Goal: Task Accomplishment & Management: Manage account settings

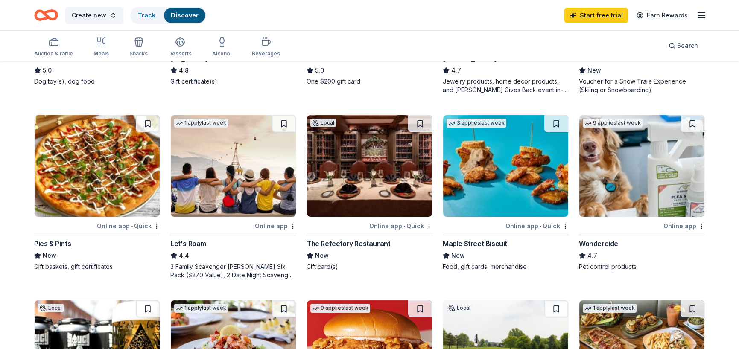
scroll to position [384, 0]
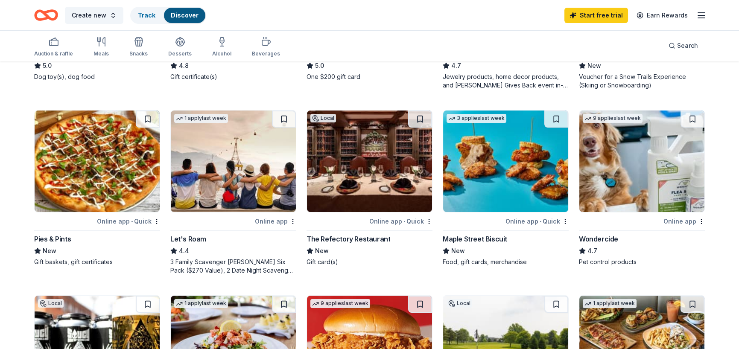
click at [354, 236] on div "The Refectory Restaurant" at bounding box center [349, 239] width 84 height 10
click at [51, 51] on div "Auction & raffle" at bounding box center [53, 53] width 39 height 7
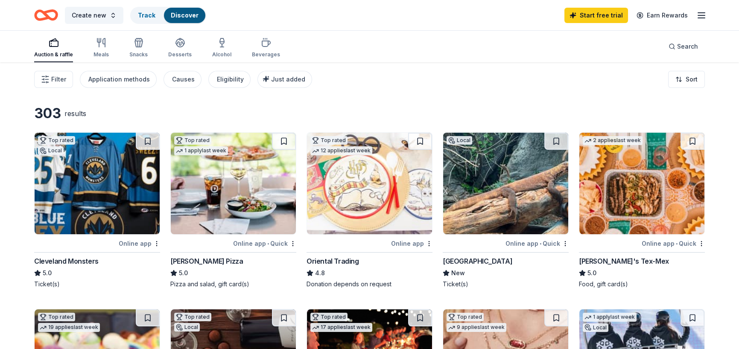
click at [696, 14] on icon "button" at bounding box center [701, 15] width 10 height 10
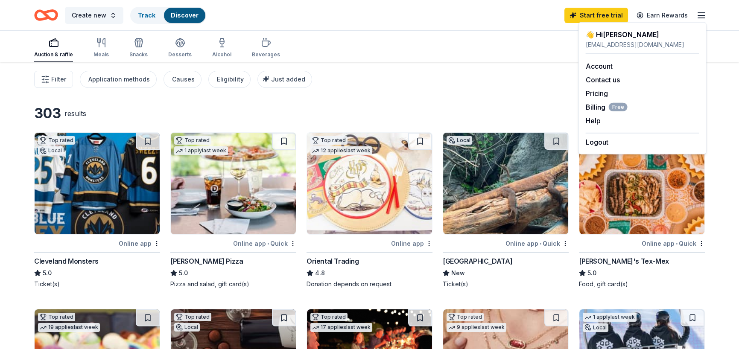
click at [55, 39] on icon "button" at bounding box center [53, 40] width 6 height 2
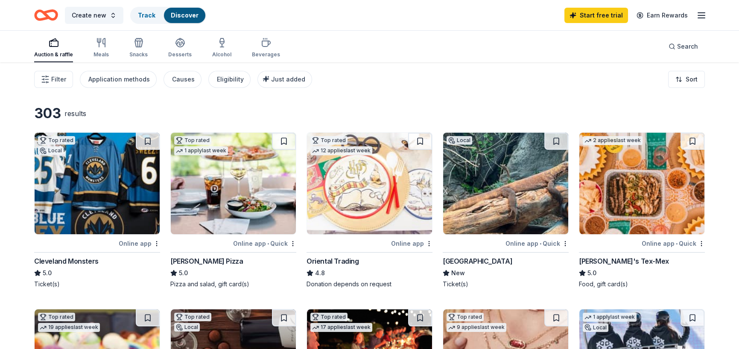
click at [59, 47] on div "button" at bounding box center [53, 43] width 39 height 10
click at [698, 18] on icon "button" at bounding box center [701, 15] width 10 height 10
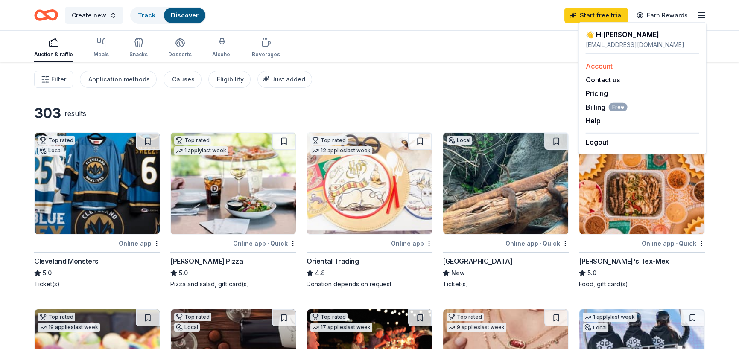
click at [592, 65] on link "Account" at bounding box center [599, 66] width 27 height 9
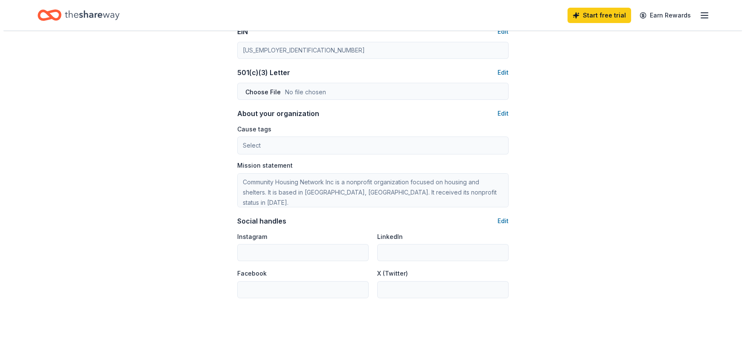
scroll to position [376, 0]
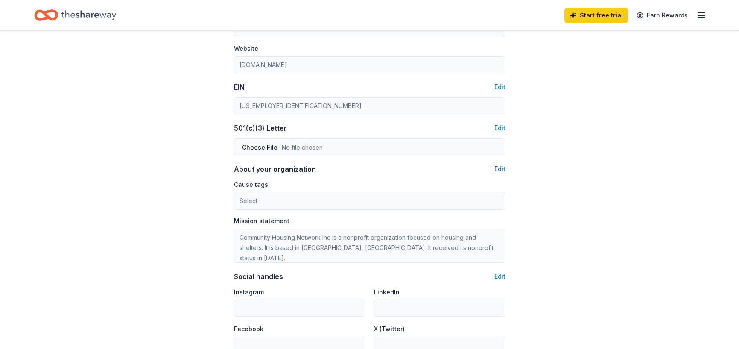
click at [501, 164] on button "Edit" at bounding box center [499, 169] width 11 height 10
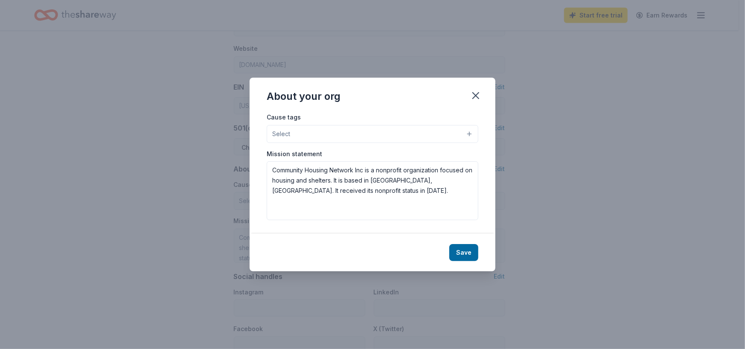
click at [326, 115] on div "Cause tags Select" at bounding box center [373, 127] width 212 height 31
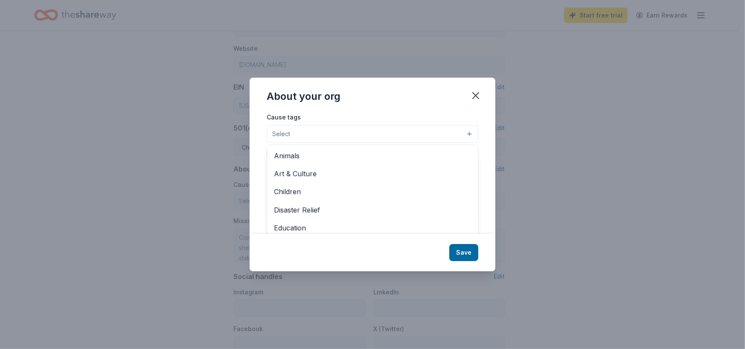
click at [321, 133] on button "Select" at bounding box center [373, 134] width 212 height 18
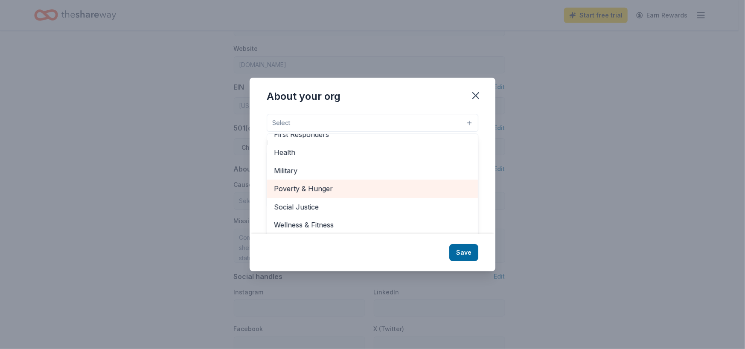
scroll to position [13, 0]
click at [326, 191] on span "Poverty & Hunger" at bounding box center [372, 186] width 197 height 11
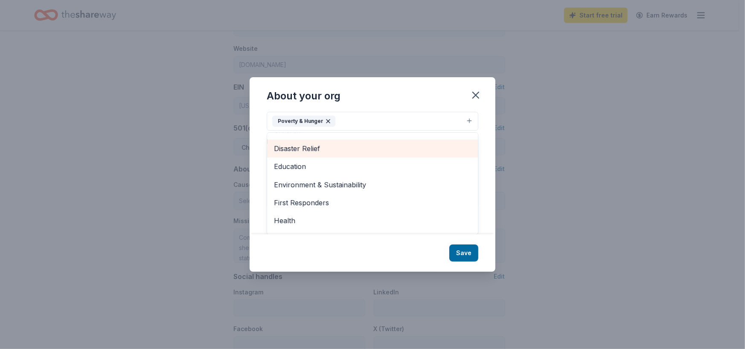
scroll to position [101, 0]
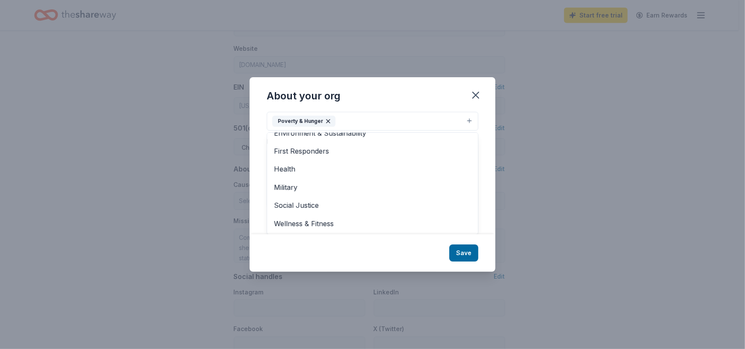
click at [463, 254] on div "About your org Cause tags Poverty & Hunger Animals Art & Culture Children Disas…" at bounding box center [373, 174] width 246 height 195
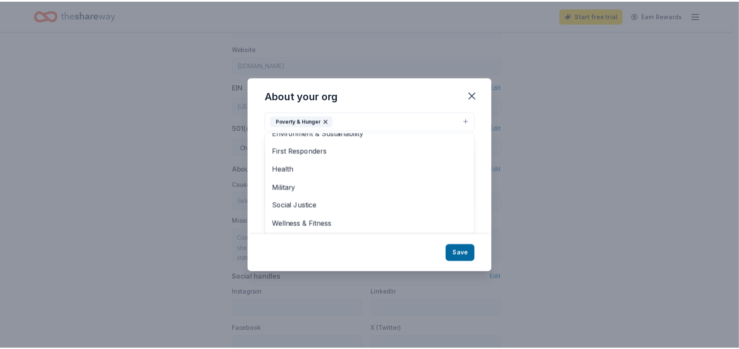
scroll to position [0, 0]
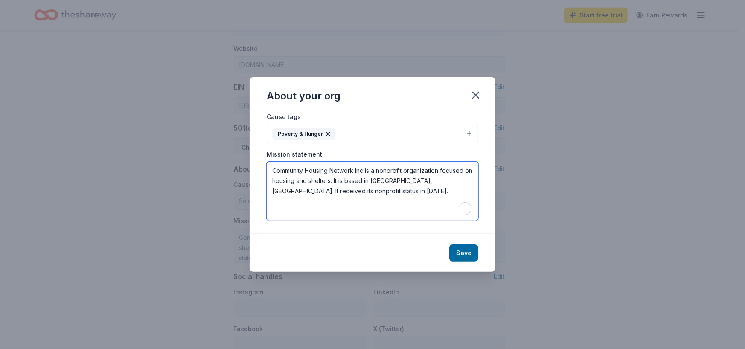
drag, startPoint x: 349, startPoint y: 196, endPoint x: 227, endPoint y: 155, distance: 128.6
click at [227, 155] on div "About your org Cause tags Poverty & Hunger Mission statement Community Housing …" at bounding box center [372, 174] width 745 height 349
type textarea "Community Housing Network creates homes that provide residents with the support…"
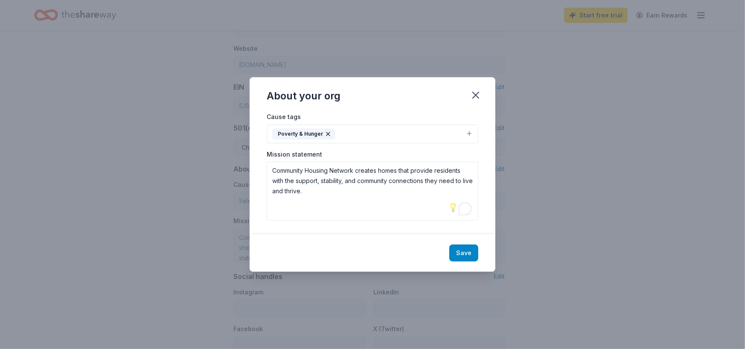
click at [455, 251] on button "Save" at bounding box center [464, 253] width 29 height 17
type textarea "Community Housing Network creates homes that provide residents with the support…"
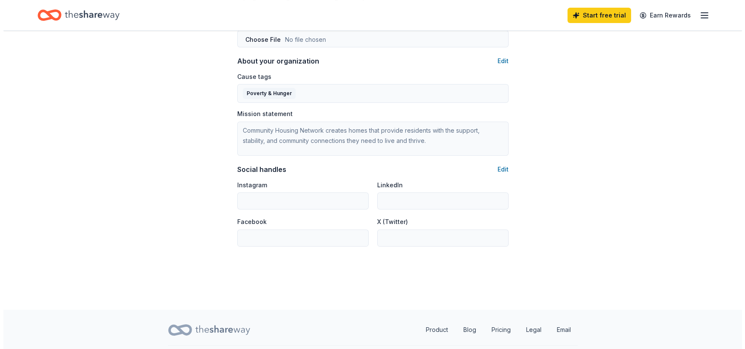
scroll to position [504, 0]
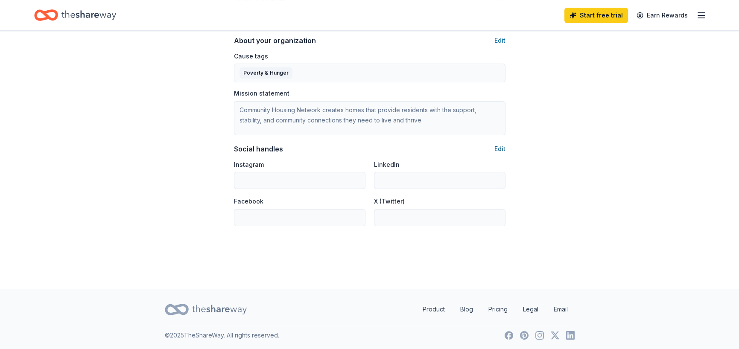
click at [499, 146] on button "Edit" at bounding box center [499, 149] width 11 height 10
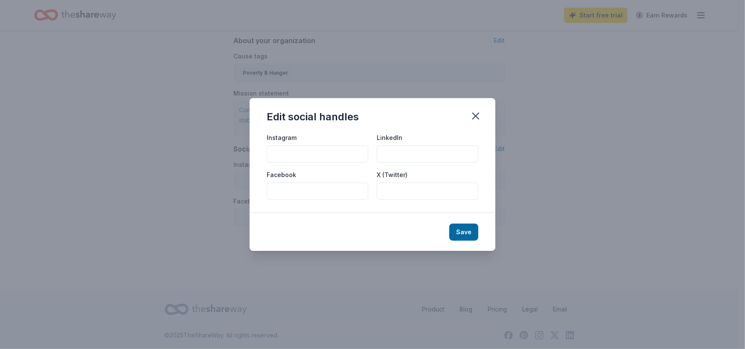
click at [321, 157] on input "Instagram" at bounding box center [318, 154] width 102 height 17
paste input "https://www.instagram.com/communityhousingnetworkohio/"
type input "https://www.instagram.com/communityhousingnetworkohio/"
click at [417, 152] on input "LinkedIn" at bounding box center [428, 154] width 102 height 17
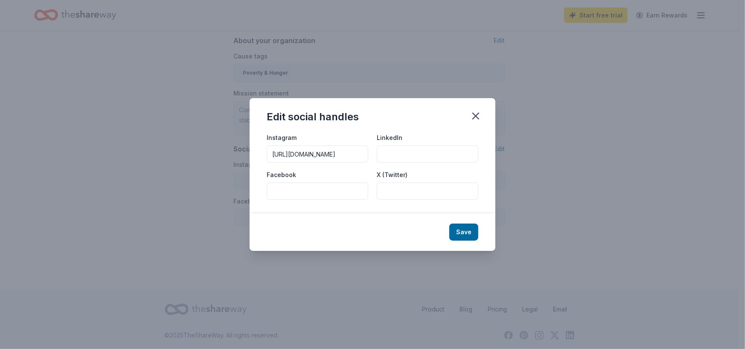
scroll to position [0, 0]
click at [423, 147] on input "LinkedIn" at bounding box center [428, 154] width 102 height 17
paste input "https://www.linkedin.com/company/community-housing-network"
type input "https://www.linkedin.com/company/community-housing-network"
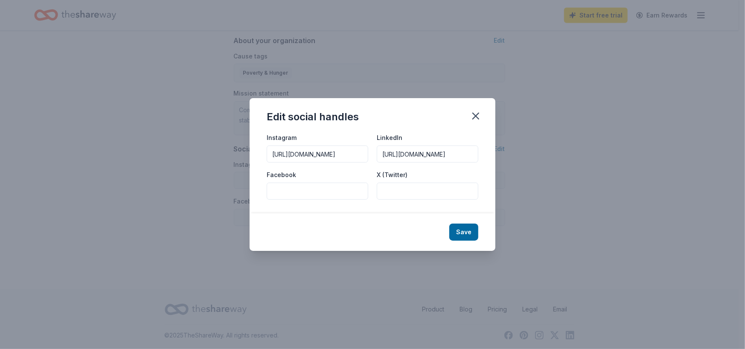
scroll to position [0, 0]
click at [320, 193] on input "Facebook" at bounding box center [318, 191] width 102 height 17
paste input "https://www.facebook.com/CommunityHousingNetwork"
type input "https://www.facebook.com/CommunityHousingNetwork"
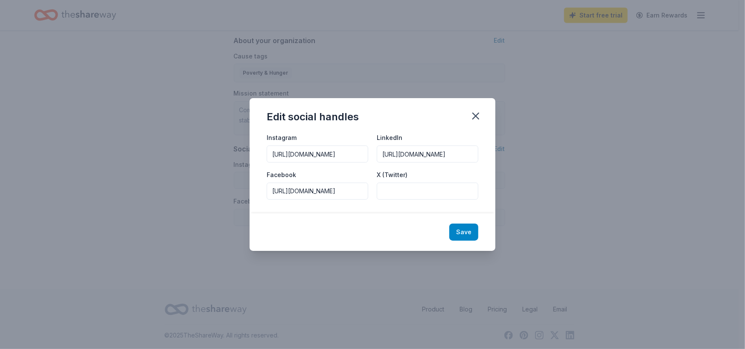
click at [458, 229] on button "Save" at bounding box center [464, 232] width 29 height 17
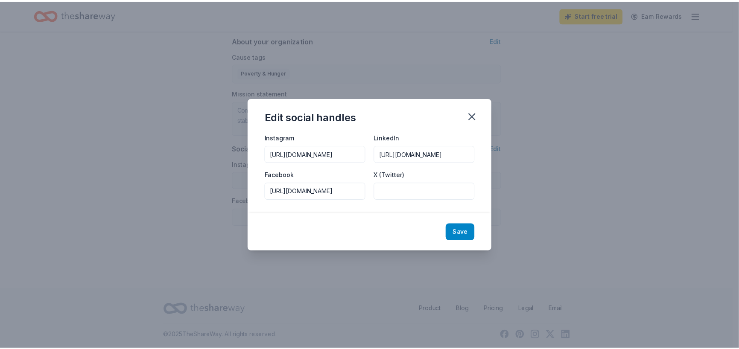
scroll to position [0, 0]
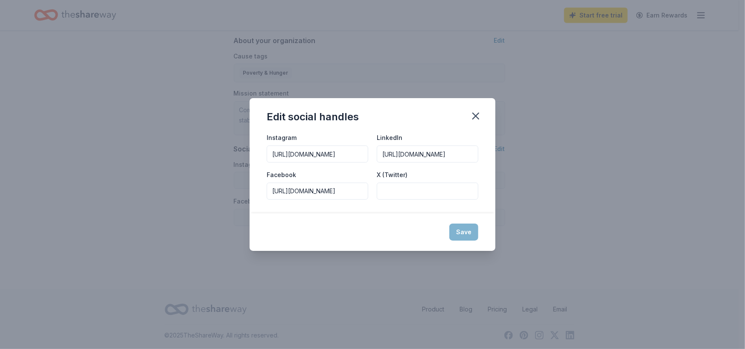
type input "https://www.instagram.com/communityhousingnetworkohio/"
type input "https://www.linkedin.com/company/community-housing-network"
type input "https://www.facebook.com/CommunityHousingNetwork"
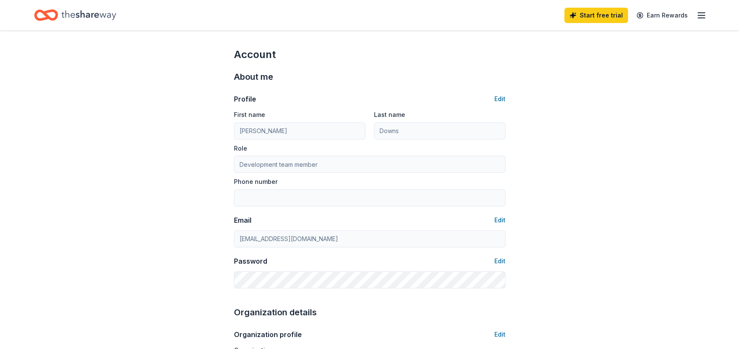
click at [493, 100] on div "Profile Edit" at bounding box center [370, 99] width 272 height 10
click at [499, 98] on button "Edit" at bounding box center [499, 99] width 11 height 10
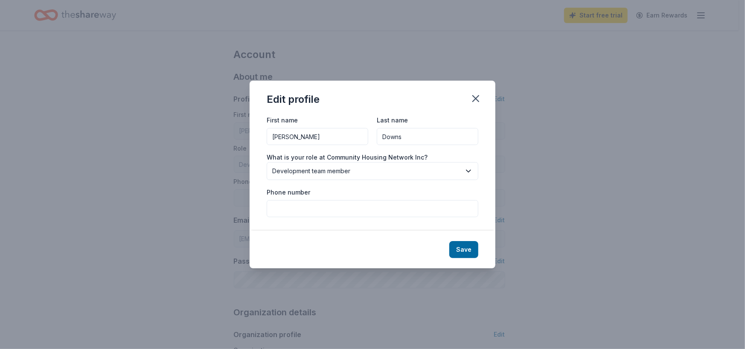
click at [403, 170] on span "Development team member" at bounding box center [366, 171] width 189 height 10
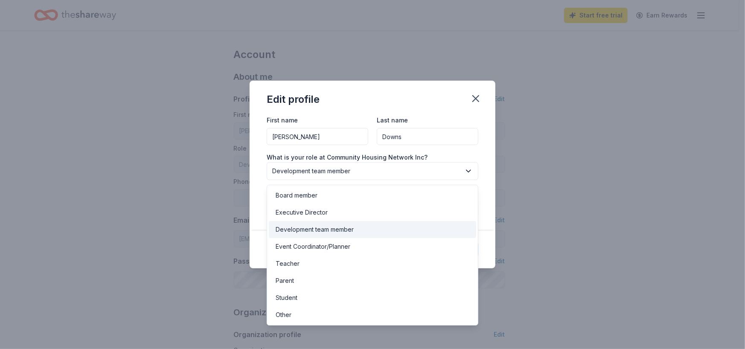
click at [542, 186] on div "Edit profile First name Sondra Last name Downs What is your role at Community H…" at bounding box center [372, 174] width 745 height 349
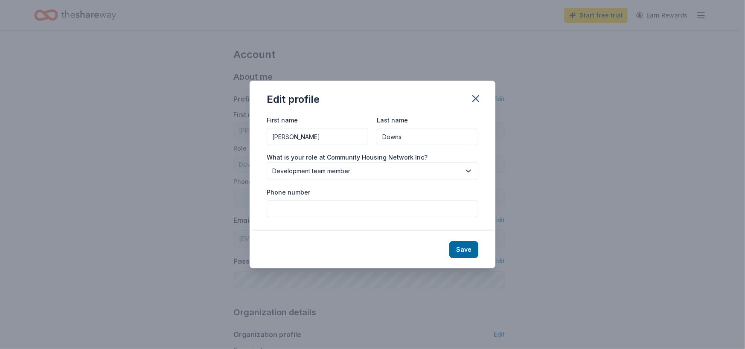
click at [467, 203] on input "Phone number" at bounding box center [373, 208] width 212 height 17
click at [558, 175] on div "Edit profile First name Sondra Last name Downs What is your role at Community H…" at bounding box center [372, 174] width 745 height 349
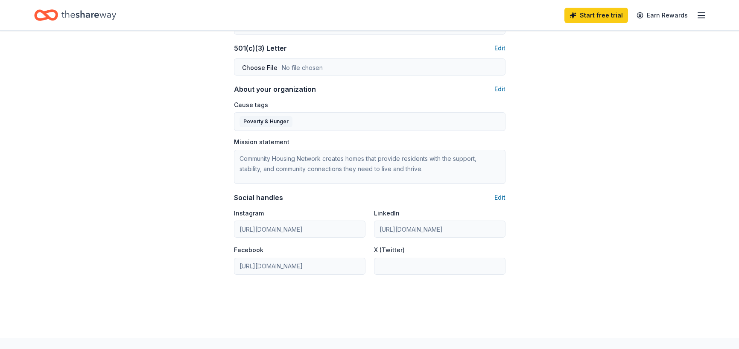
scroll to position [504, 0]
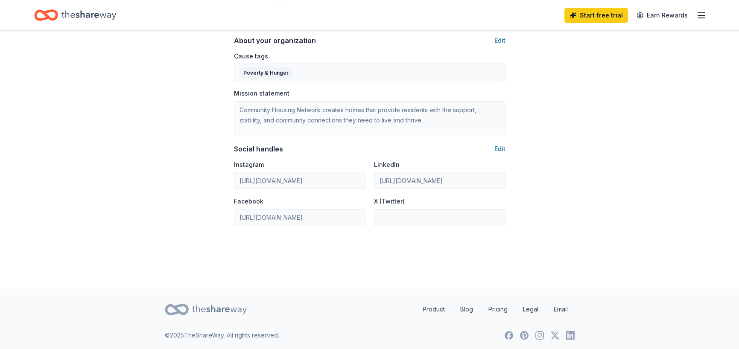
click at [529, 19] on div "Start free trial Earn Rewards" at bounding box center [369, 15] width 671 height 20
click at [700, 18] on line "button" at bounding box center [701, 18] width 7 height 0
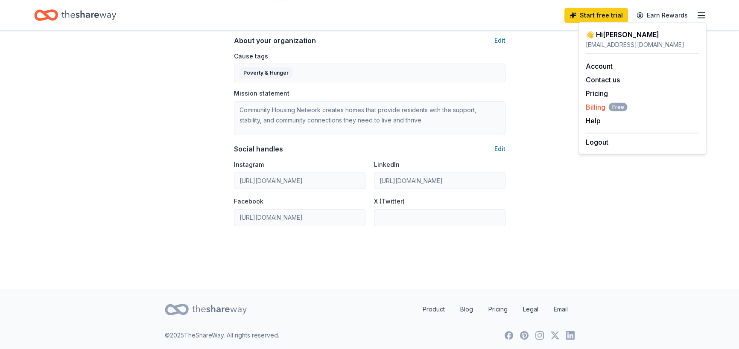
click at [594, 105] on span "Billing Free" at bounding box center [607, 107] width 42 height 10
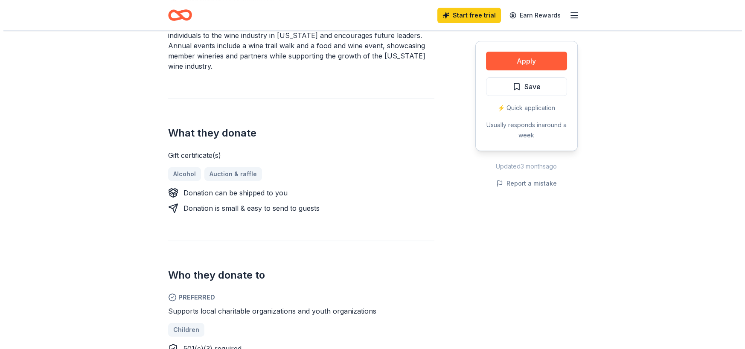
scroll to position [299, 0]
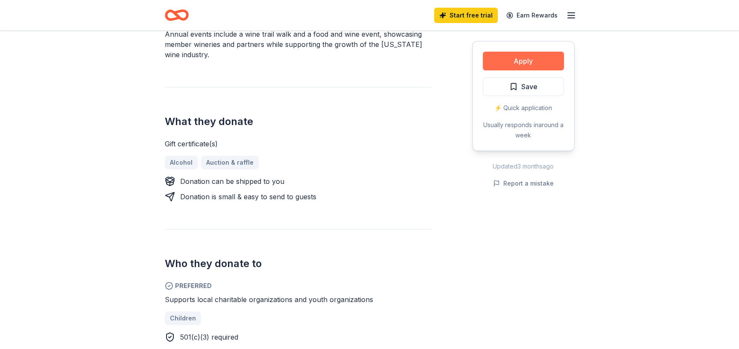
click at [534, 53] on button "Apply" at bounding box center [523, 61] width 81 height 19
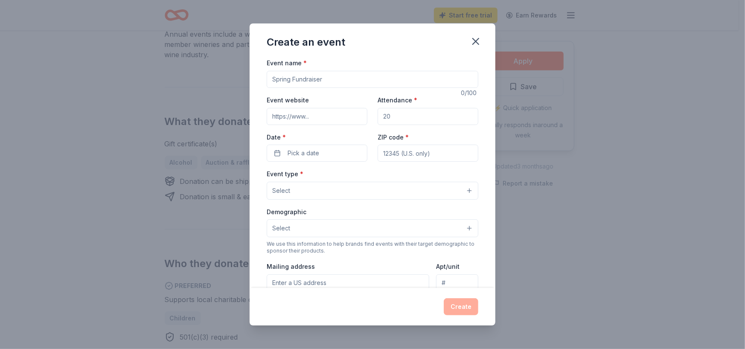
click at [356, 81] on input "Event name *" at bounding box center [373, 79] width 212 height 17
type input "Celebrate the Resilient"
click at [333, 117] on input "Event website" at bounding box center [317, 116] width 101 height 17
paste input "[URL][DOMAIN_NAME]"
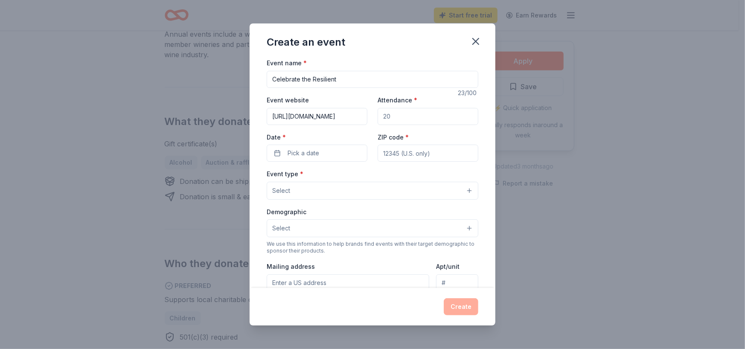
type input "[URL][DOMAIN_NAME]"
click at [394, 121] on input "Attendance *" at bounding box center [428, 116] width 101 height 17
click at [406, 117] on input "Attendance *" at bounding box center [428, 116] width 101 height 17
type input "200"
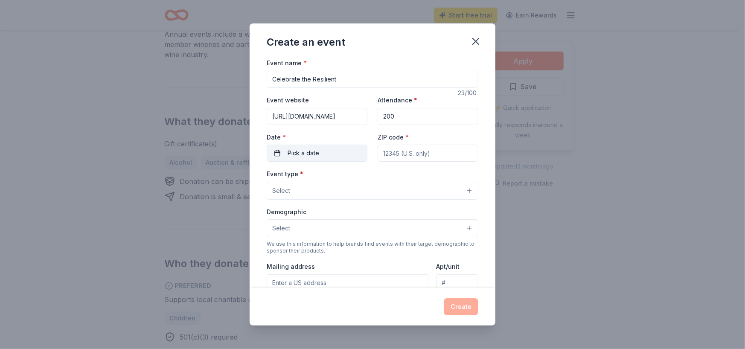
click at [311, 152] on span "Pick a date" at bounding box center [304, 153] width 32 height 10
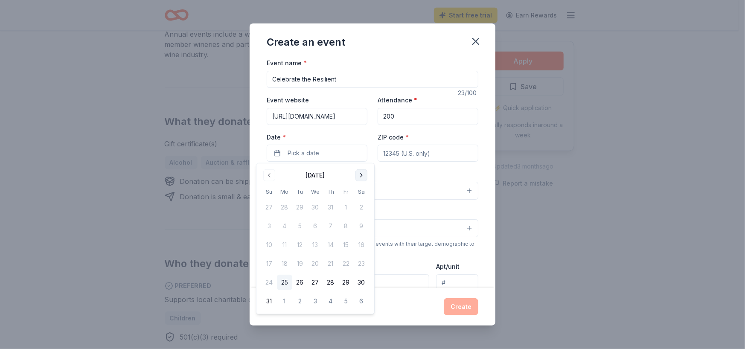
click at [366, 174] on button "Go to next month" at bounding box center [362, 175] width 12 height 12
click at [332, 222] on button "9" at bounding box center [330, 226] width 15 height 15
click at [433, 153] on input "ZIP code *" at bounding box center [428, 153] width 101 height 17
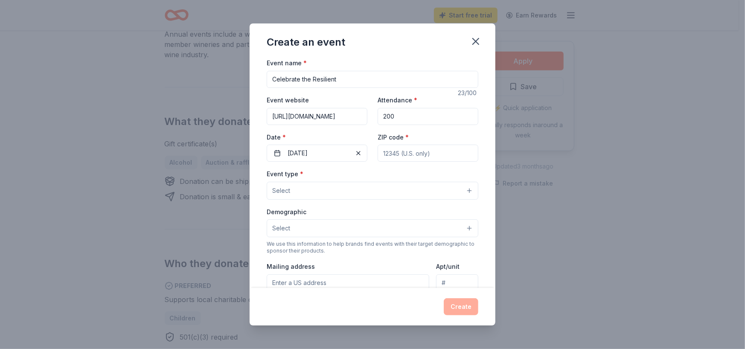
type input "43215"
type input "1680 WATERMARK DR"
click at [358, 182] on button "Select" at bounding box center [373, 191] width 212 height 18
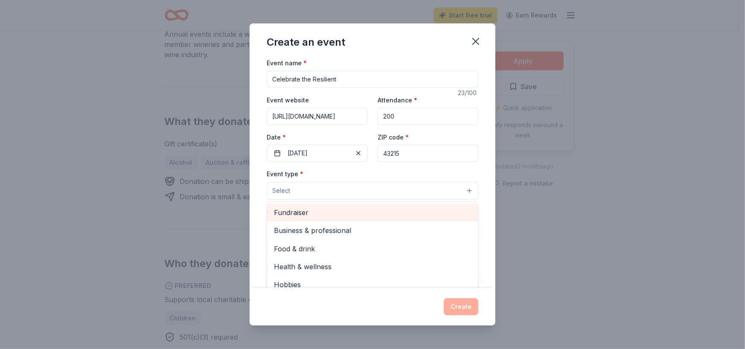
click at [330, 212] on span "Fundraiser" at bounding box center [372, 212] width 197 height 11
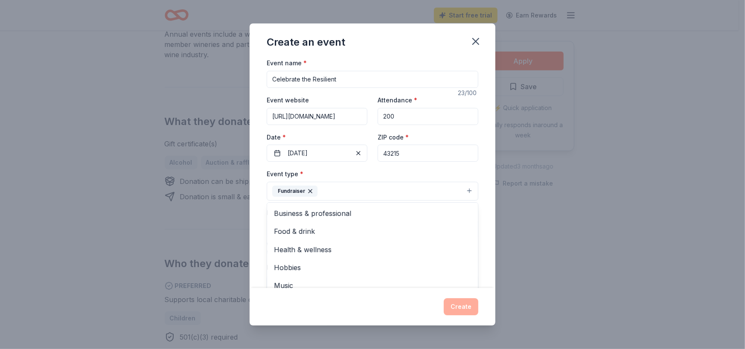
scroll to position [177, 0]
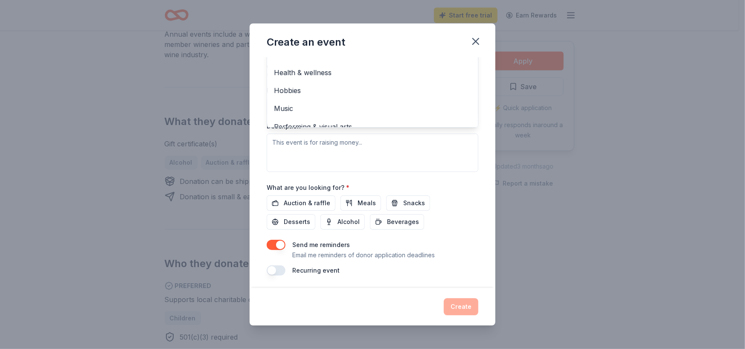
click at [384, 155] on div "Event type * Fundraiser Business & professional Food & drink Health & wellness …" at bounding box center [373, 81] width 212 height 181
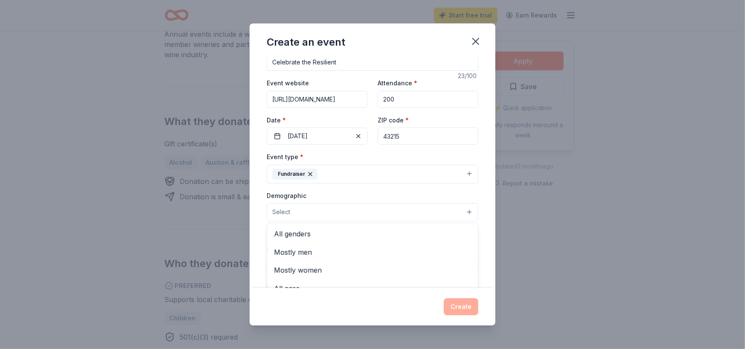
click at [293, 208] on button "Select" at bounding box center [373, 212] width 212 height 18
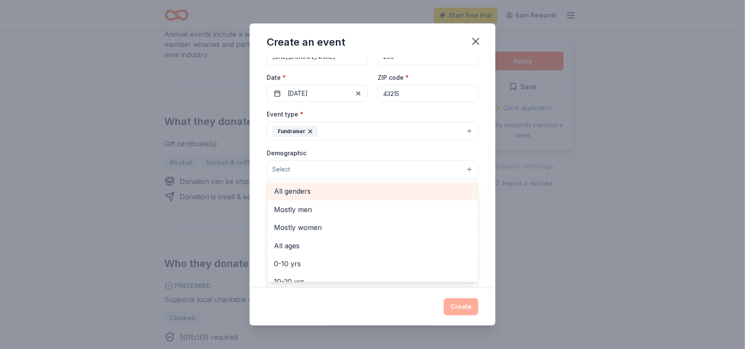
click at [305, 192] on span "All genders" at bounding box center [372, 191] width 197 height 11
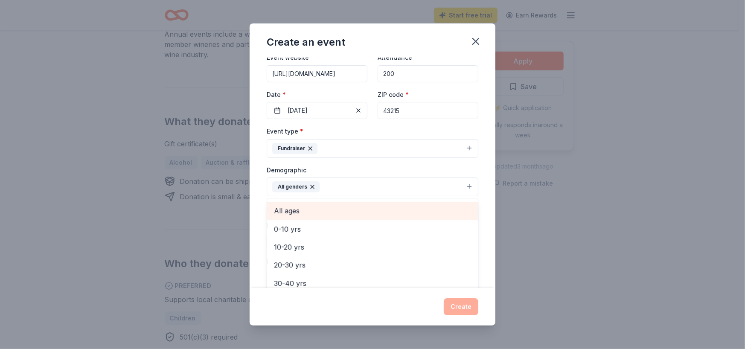
scroll to position [85, 0]
click at [313, 218] on span "20-30 yrs" at bounding box center [372, 214] width 197 height 11
click at [305, 215] on span "30-40 yrs" at bounding box center [372, 214] width 197 height 11
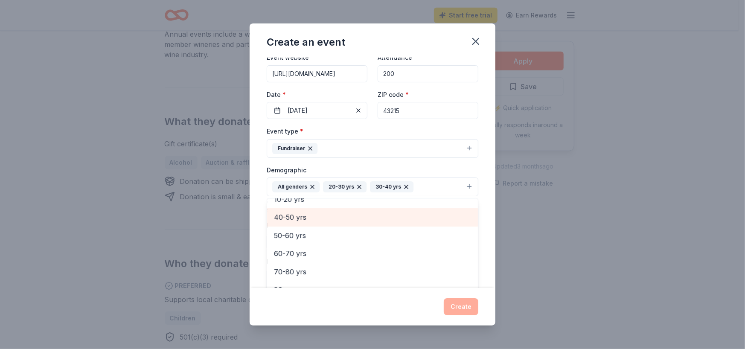
click at [301, 221] on span "40-50 yrs" at bounding box center [372, 217] width 197 height 11
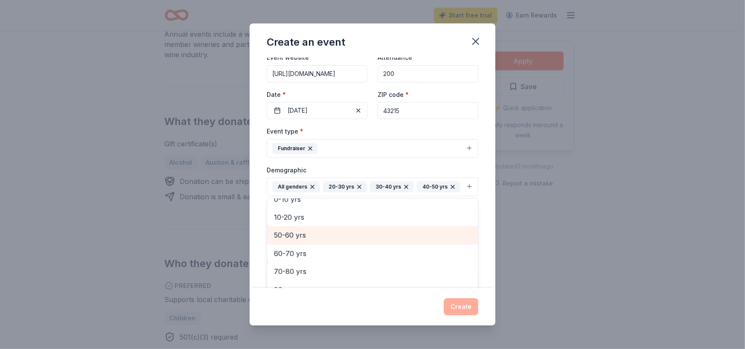
scroll to position [64, 0]
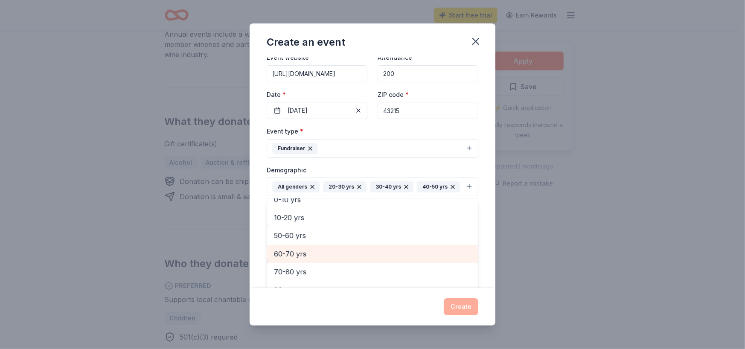
click at [303, 260] on span "60-70 yrs" at bounding box center [372, 253] width 197 height 11
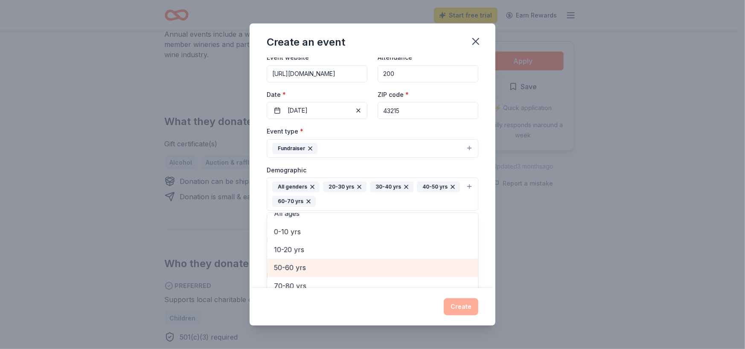
scroll to position [46, 0]
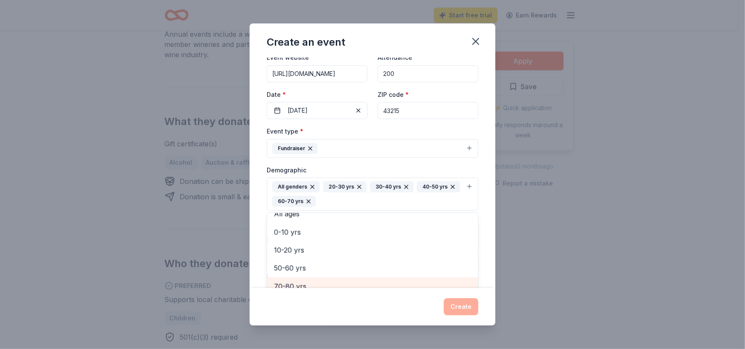
click at [298, 284] on span "70-80 yrs" at bounding box center [372, 286] width 197 height 11
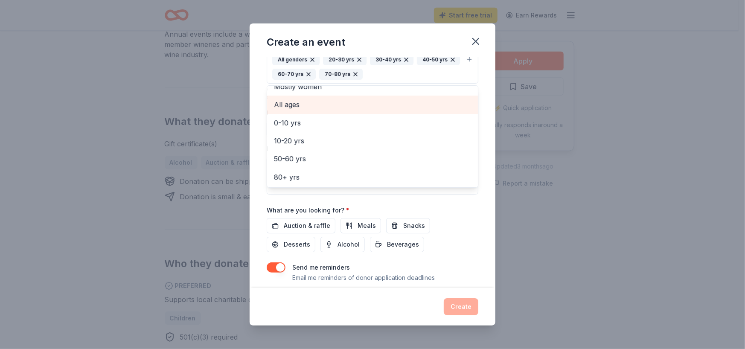
scroll to position [177, 0]
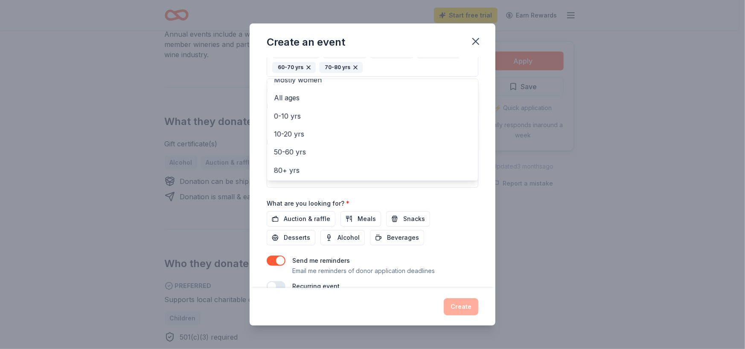
click at [289, 219] on div "Event name * Celebrate the Resilient 23 /100 Event website https://chninc.org/c…" at bounding box center [373, 86] width 212 height 411
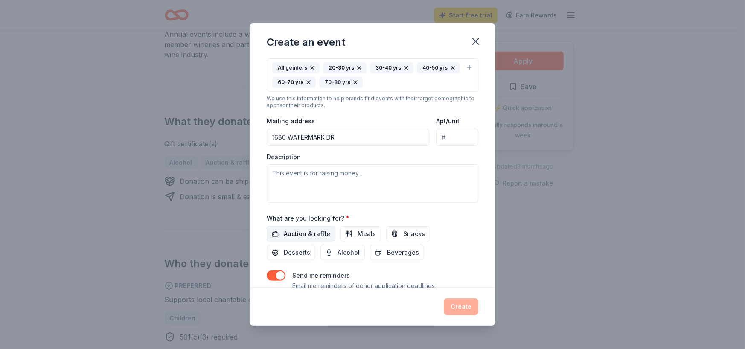
click at [298, 233] on span "Auction & raffle" at bounding box center [307, 234] width 47 height 10
click at [342, 250] on span "Alcohol" at bounding box center [349, 253] width 22 height 10
click at [346, 216] on span "*" at bounding box center [347, 218] width 3 height 7
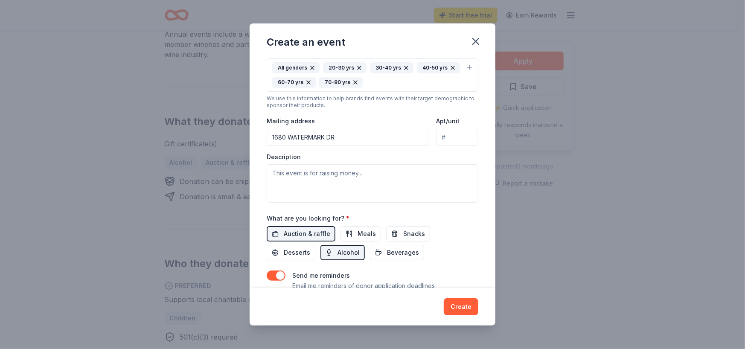
click at [327, 254] on button "Alcohol" at bounding box center [343, 252] width 44 height 15
click at [301, 248] on span "Desserts" at bounding box center [297, 253] width 26 height 10
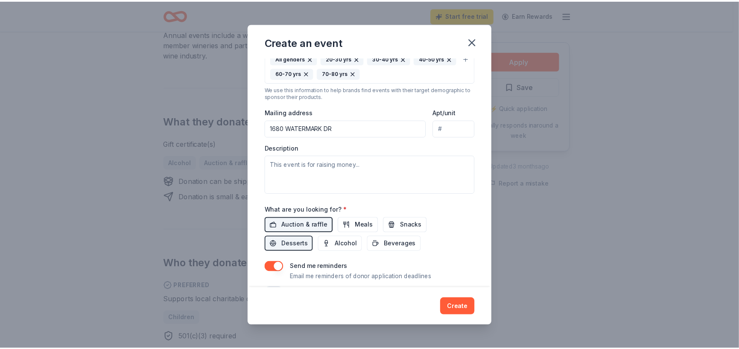
scroll to position [192, 0]
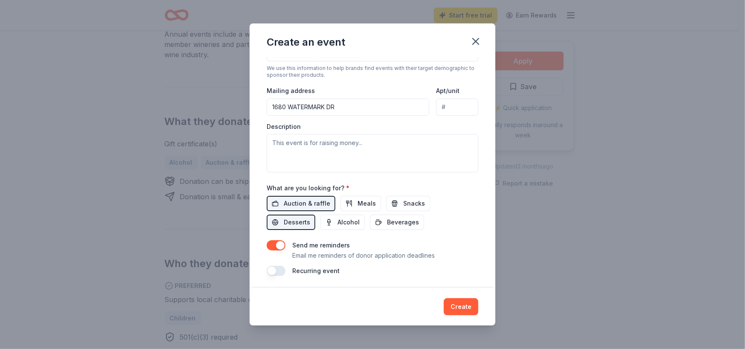
click at [367, 269] on div "Recurring event" at bounding box center [373, 271] width 212 height 10
click at [457, 308] on button "Create" at bounding box center [461, 306] width 35 height 17
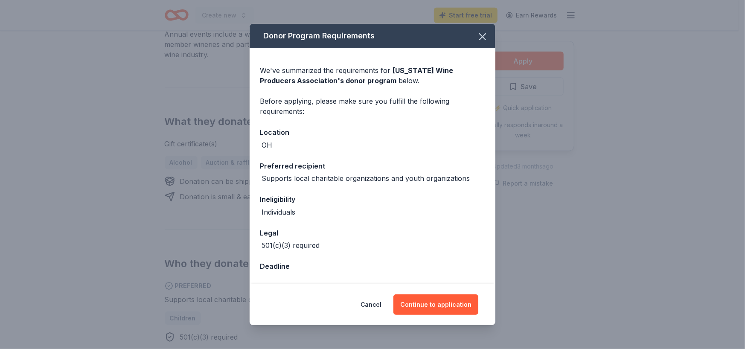
click at [342, 199] on div "Ineligibility" at bounding box center [372, 199] width 225 height 11
click at [427, 304] on button "Continue to application" at bounding box center [436, 305] width 85 height 20
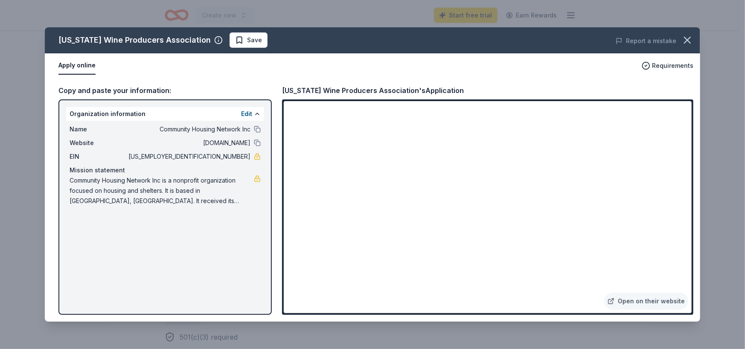
drag, startPoint x: 431, startPoint y: 257, endPoint x: 430, endPoint y: 298, distance: 41.0
click at [430, 301] on div "Ohio Wine Producers Association Save Report a mistake Apply online Requirements…" at bounding box center [373, 174] width 656 height 295
click at [430, 298] on div "Ohio Wine Producers Association Save Report a mistake Apply online Requirements…" at bounding box center [373, 174] width 656 height 295
click at [692, 38] on icon "button" at bounding box center [688, 40] width 12 height 12
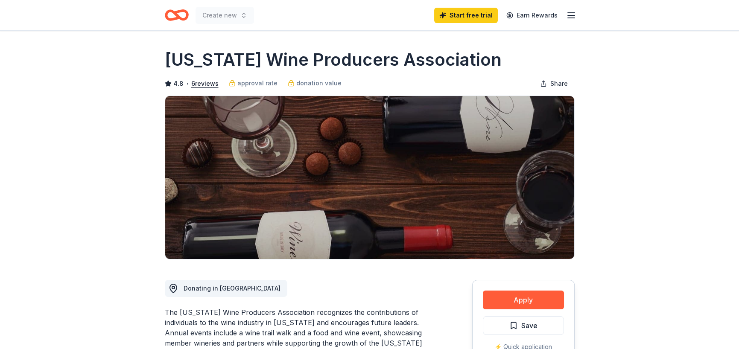
click at [179, 14] on icon "Home" at bounding box center [177, 15] width 24 height 20
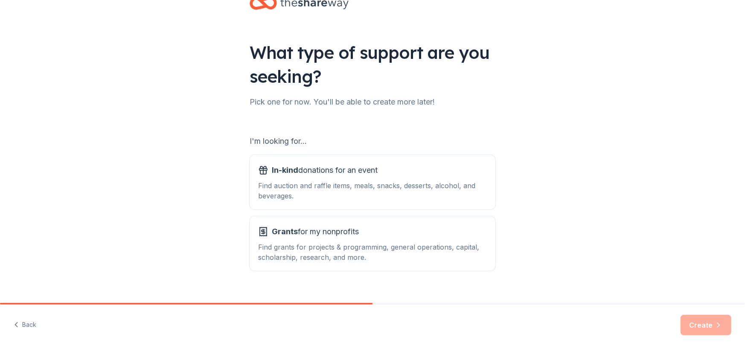
scroll to position [41, 0]
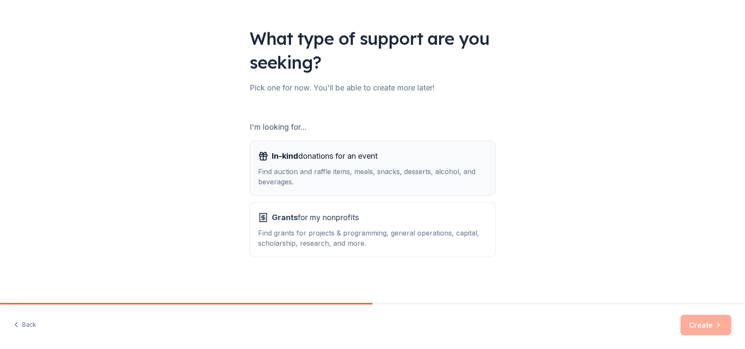
click at [352, 154] on span "In-kind donations for an event" at bounding box center [325, 156] width 106 height 14
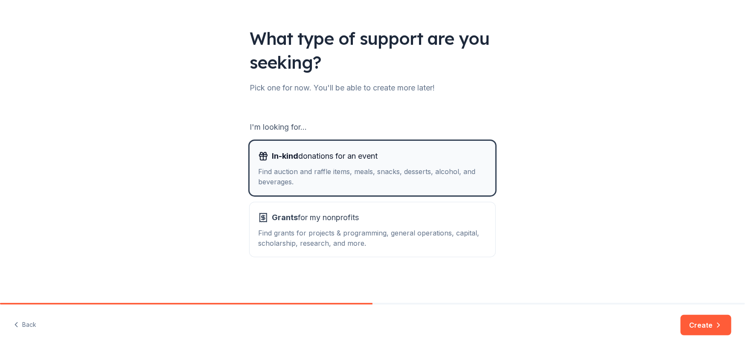
click at [454, 181] on div "Find auction and raffle items, meals, snacks, desserts, alcohol, and beverages." at bounding box center [372, 176] width 229 height 20
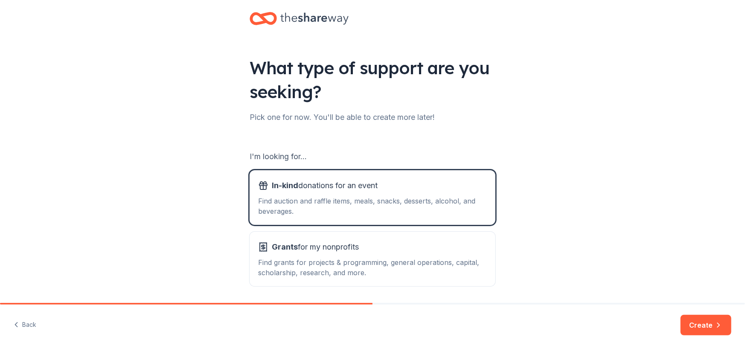
scroll to position [0, 0]
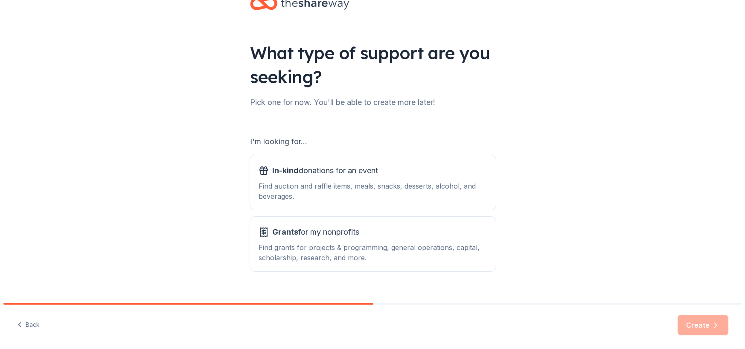
scroll to position [41, 0]
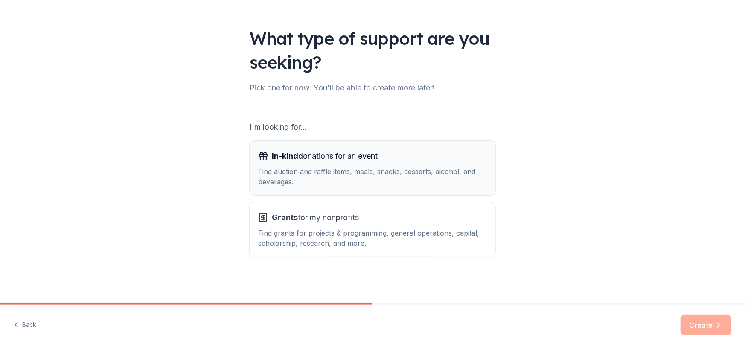
click at [304, 169] on div "Find auction and raffle items, meals, snacks, desserts, alcohol, and beverages." at bounding box center [372, 176] width 229 height 20
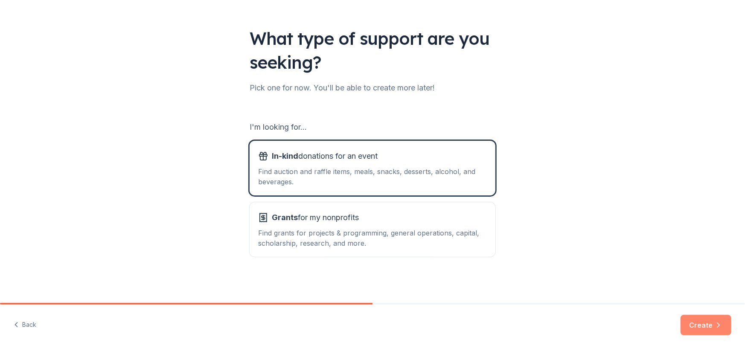
click at [700, 328] on button "Create" at bounding box center [706, 325] width 51 height 20
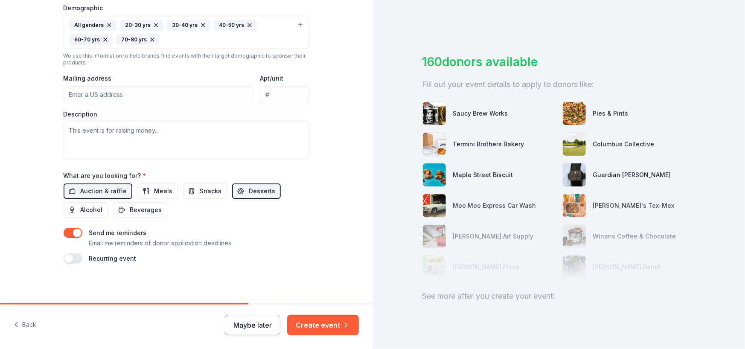
scroll to position [30, 0]
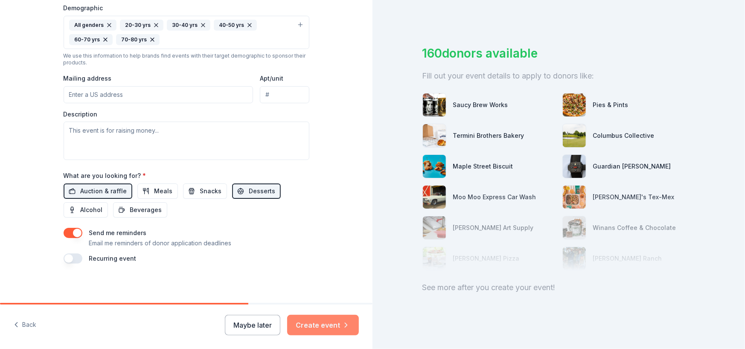
click at [327, 327] on button "Create event" at bounding box center [323, 325] width 72 height 20
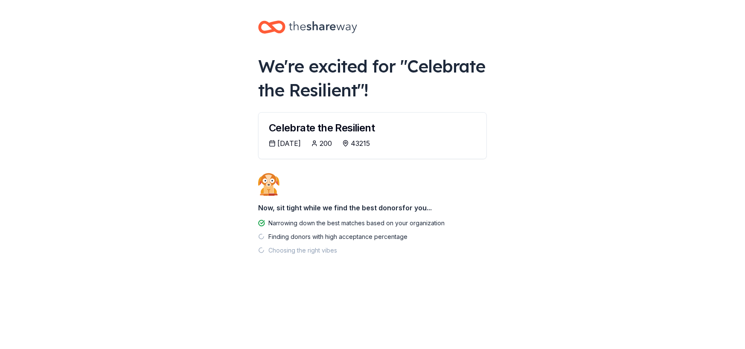
click at [291, 137] on div "Celebrate the Resilient" at bounding box center [373, 126] width 228 height 26
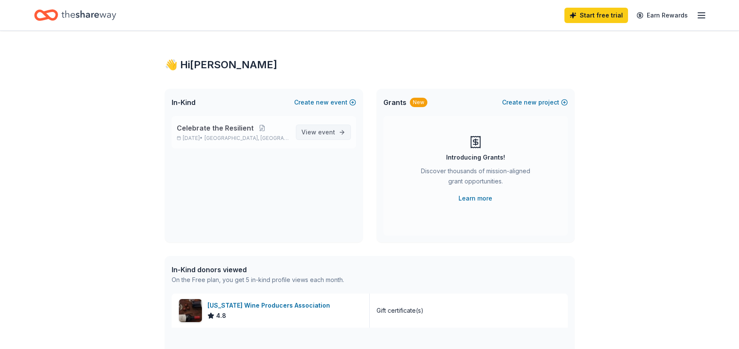
click at [310, 129] on span "View event" at bounding box center [318, 132] width 34 height 10
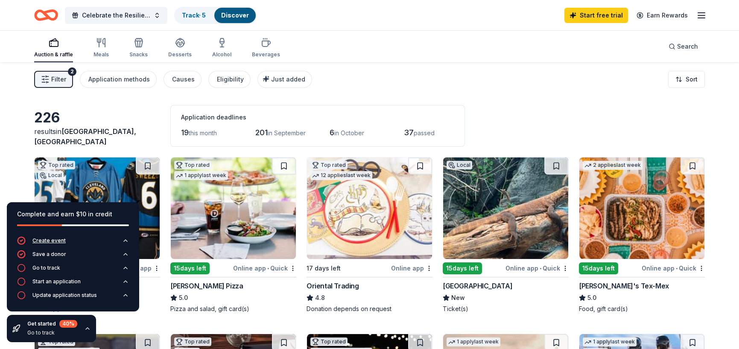
click at [40, 240] on div "Create event" at bounding box center [48, 240] width 33 height 7
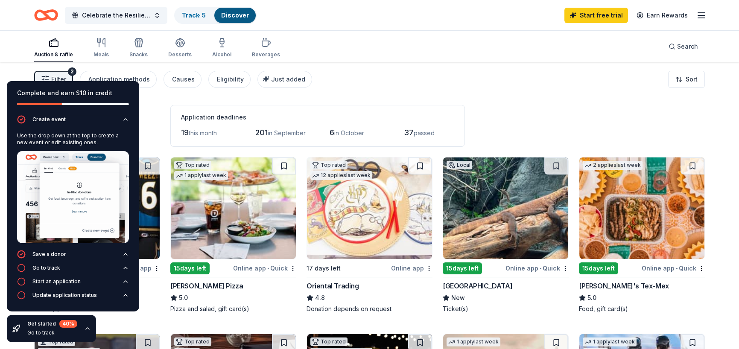
click at [34, 196] on img at bounding box center [73, 197] width 112 height 92
click at [65, 197] on img at bounding box center [73, 197] width 112 height 92
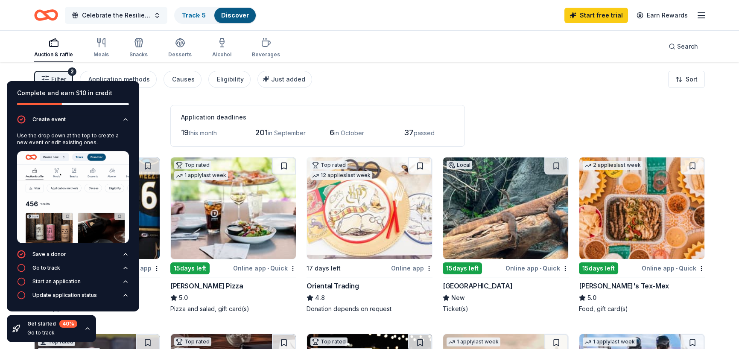
click at [125, 19] on span "Celebrate the Resilient" at bounding box center [116, 15] width 68 height 10
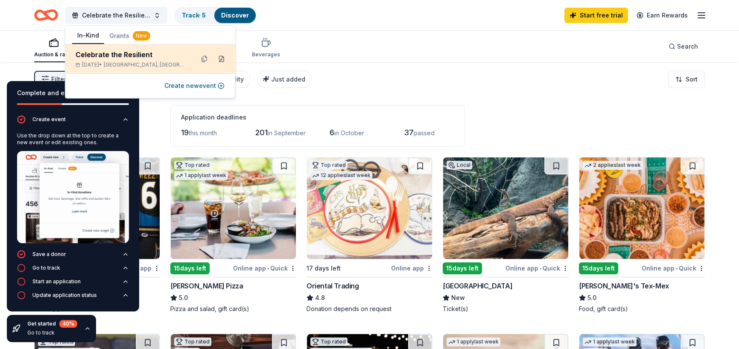
click at [220, 59] on button at bounding box center [222, 59] width 14 height 14
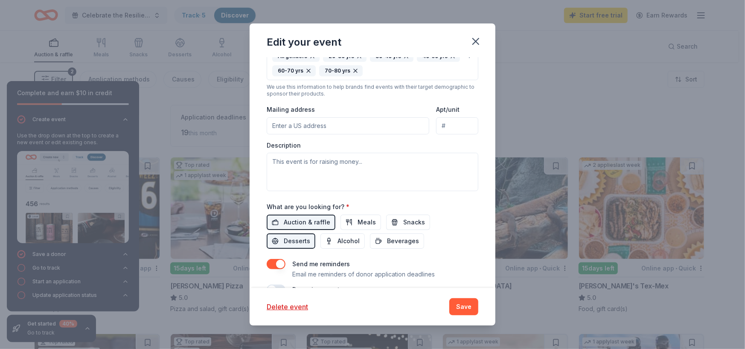
scroll to position [245, 0]
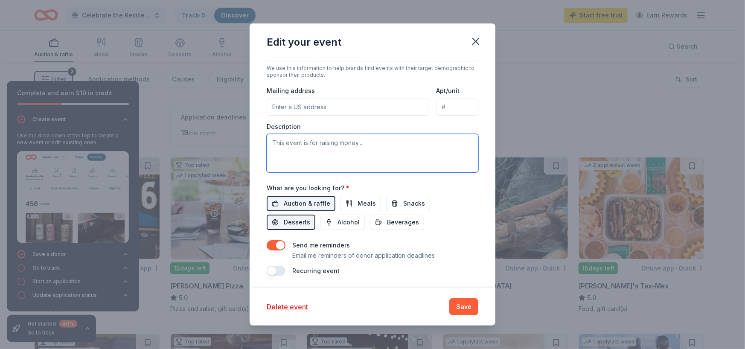
click at [378, 147] on textarea at bounding box center [373, 153] width 212 height 38
click at [304, 139] on textarea "To enrich screen reader interactions, please activate Accessibility in Grammarl…" at bounding box center [373, 153] width 212 height 38
paste textarea "Join us for an unforgettable evening of joy, inspiration, and meaningful impact…"
type textarea "Join us for an unforgettable evening of joy, inspiration, and meaningful impact…"
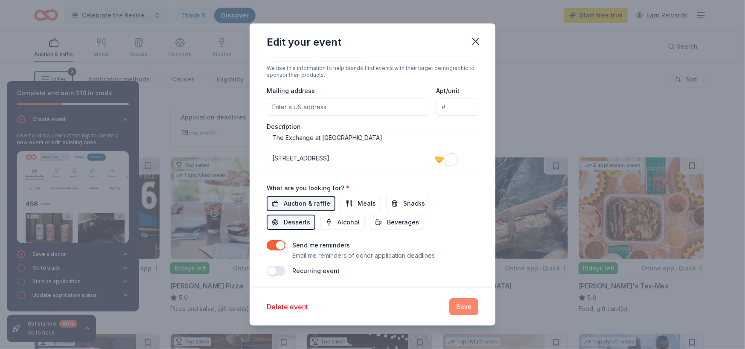
click at [458, 307] on button "Save" at bounding box center [464, 306] width 29 height 17
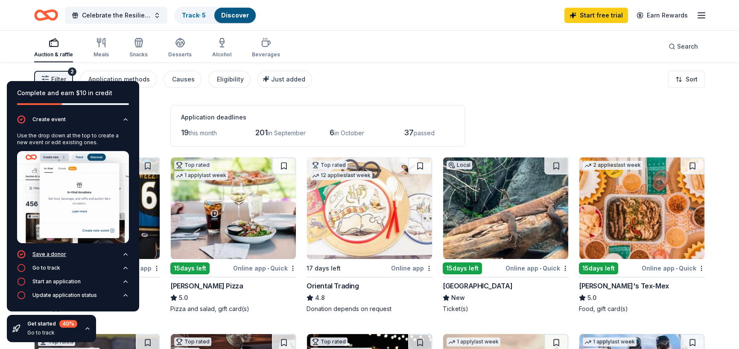
click at [55, 254] on div "Save a donor" at bounding box center [49, 254] width 34 height 7
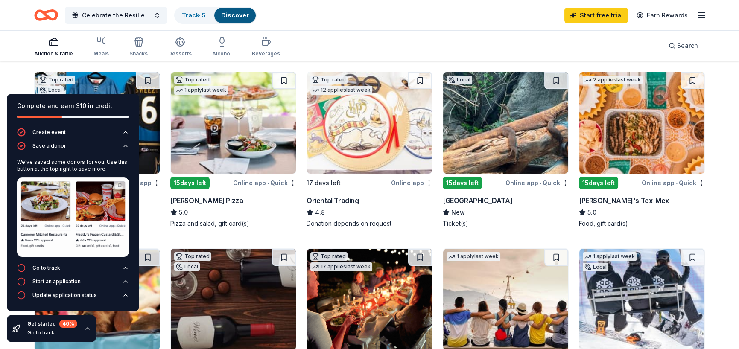
click at [34, 213] on img at bounding box center [73, 217] width 112 height 79
click at [73, 211] on img at bounding box center [73, 217] width 112 height 79
drag, startPoint x: 87, startPoint y: 169, endPoint x: 115, endPoint y: 172, distance: 27.9
click at [115, 172] on div "We've saved some donors for you. Use this button at the top right to save more." at bounding box center [73, 166] width 112 height 14
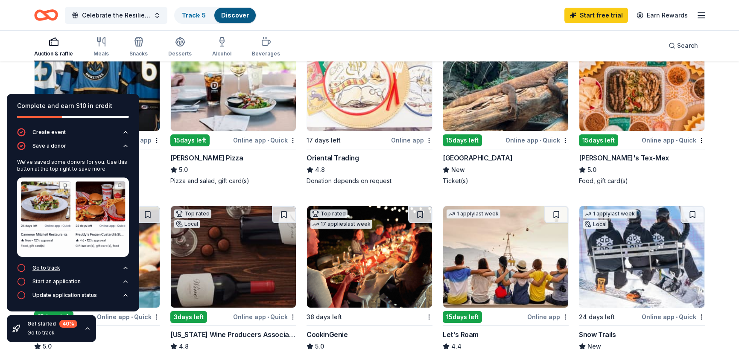
click at [50, 267] on div "Go to track" at bounding box center [46, 268] width 28 height 7
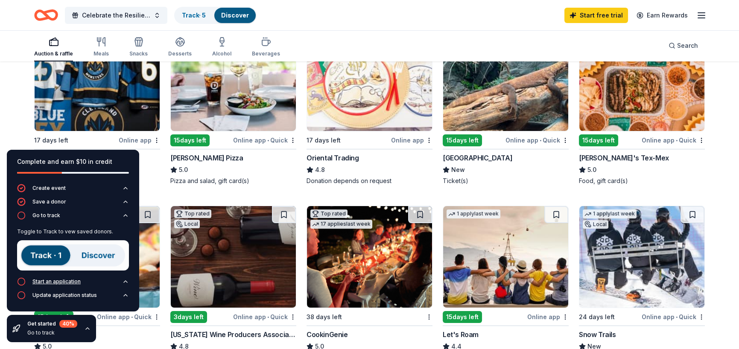
click at [50, 280] on div "Start an application" at bounding box center [56, 281] width 48 height 7
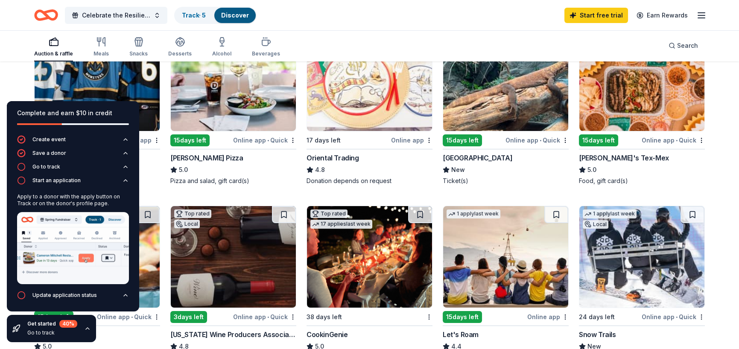
click at [44, 242] on img at bounding box center [73, 248] width 112 height 72
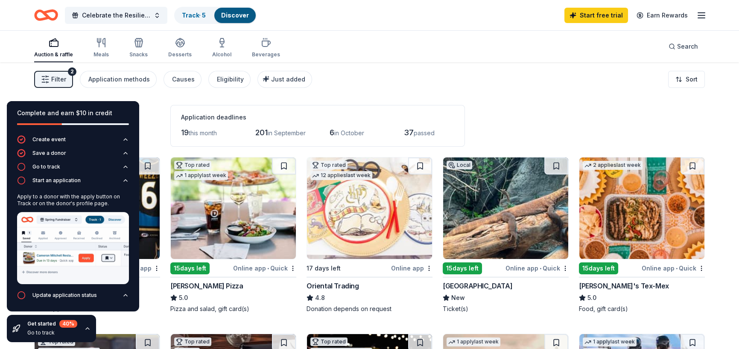
click at [529, 86] on div "Filter 2 Application methods Causes Eligibility Just added Sort" at bounding box center [369, 79] width 739 height 34
click at [679, 81] on html "Celebrate the Resilient Track · 5 Discover Start free trial Earn Rewards Auctio…" at bounding box center [369, 174] width 739 height 349
drag, startPoint x: 62, startPoint y: 321, endPoint x: 105, endPoint y: 330, distance: 44.0
click at [105, 330] on html "Celebrate the Resilient Track · 5 Discover Start free trial Earn Rewards Auctio…" at bounding box center [369, 174] width 739 height 349
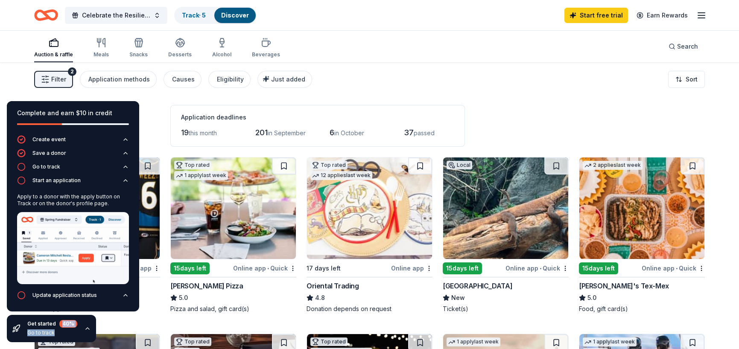
click at [148, 93] on div "Filter 2 Application methods Causes Eligibility Just added Sort" at bounding box center [369, 79] width 739 height 34
click at [149, 112] on div "226 results in Columbus, OH Application deadlines 19 this month 201 in Septembe…" at bounding box center [369, 126] width 671 height 42
click at [223, 110] on div "Application deadlines 19 this month 201 in September 6 in October 37 passed" at bounding box center [317, 126] width 295 height 42
click at [43, 114] on div "Complete and earn $10 in credit" at bounding box center [73, 113] width 112 height 10
click at [40, 167] on div "Go to track" at bounding box center [46, 166] width 28 height 7
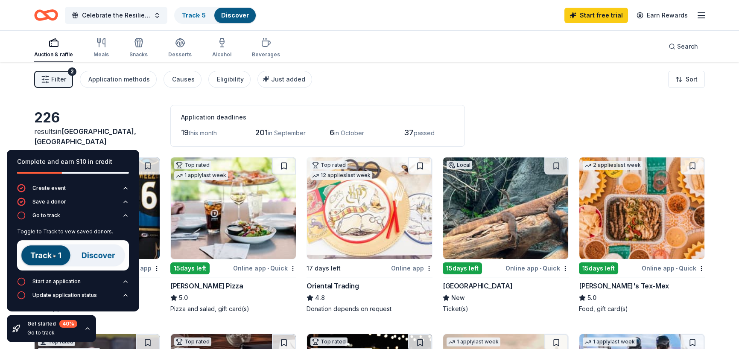
click at [44, 260] on img at bounding box center [73, 255] width 112 height 30
click at [92, 259] on img at bounding box center [73, 255] width 112 height 30
click at [58, 283] on div "Start an application" at bounding box center [56, 281] width 48 height 7
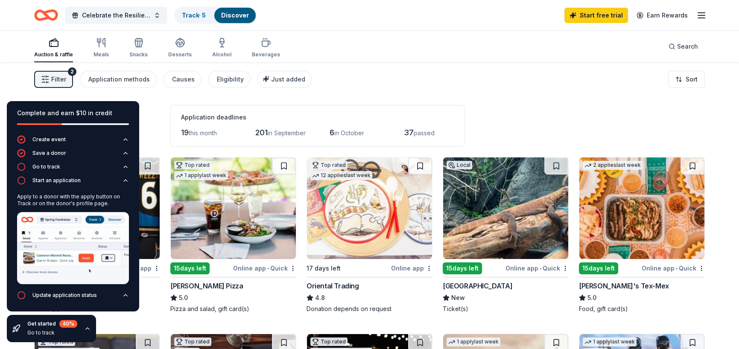
click at [60, 267] on img at bounding box center [73, 248] width 112 height 72
click at [47, 296] on div "Update application status" at bounding box center [64, 295] width 64 height 7
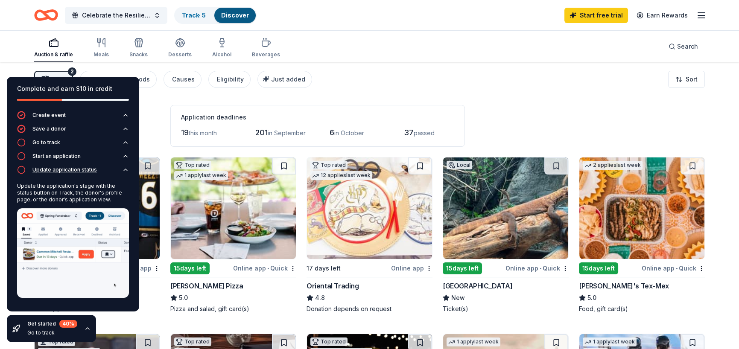
click at [47, 296] on img at bounding box center [73, 253] width 112 height 90
click at [60, 73] on div "Complete and earn $10 in credit Create event Save a donor Go to track Start an …" at bounding box center [73, 209] width 146 height 279
click at [60, 53] on div "Auction & raffle" at bounding box center [53, 54] width 39 height 7
click at [114, 13] on span "Celebrate the Resilient" at bounding box center [116, 15] width 68 height 10
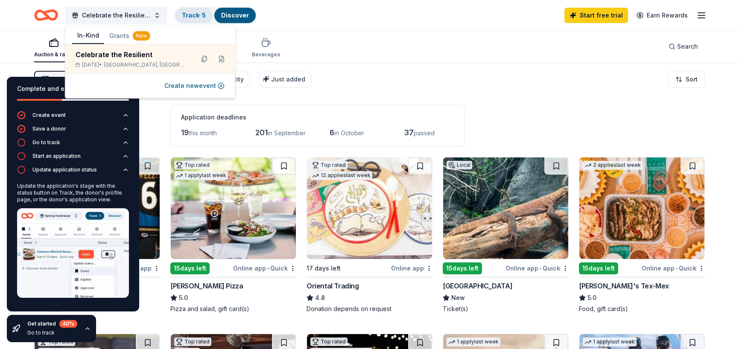
click at [197, 14] on link "Track · 5" at bounding box center [194, 15] width 24 height 7
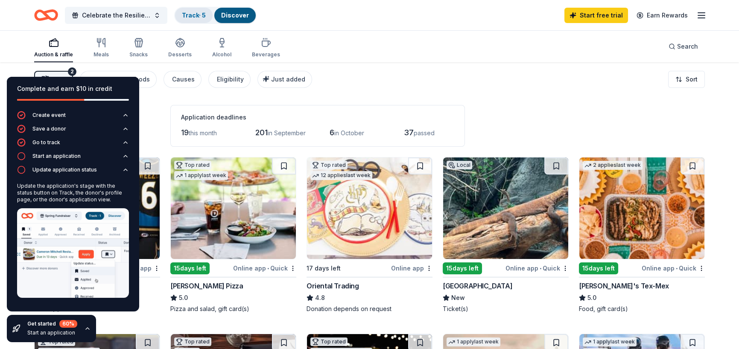
click at [197, 14] on link "Track · 5" at bounding box center [194, 15] width 24 height 7
click at [231, 15] on link "Discover" at bounding box center [235, 15] width 28 height 7
click at [188, 14] on link "Track · 5" at bounding box center [194, 15] width 24 height 7
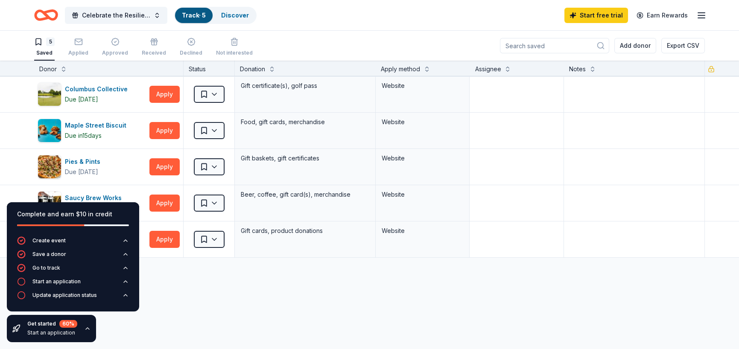
click at [201, 286] on div "Columbus Collective Due today Apply Saved Gift certificate(s), golf pass Websit…" at bounding box center [369, 247] width 739 height 342
click at [105, 85] on div "Columbus Collective" at bounding box center [98, 89] width 66 height 10
click at [130, 13] on span "Celebrate the Resilient" at bounding box center [116, 15] width 68 height 10
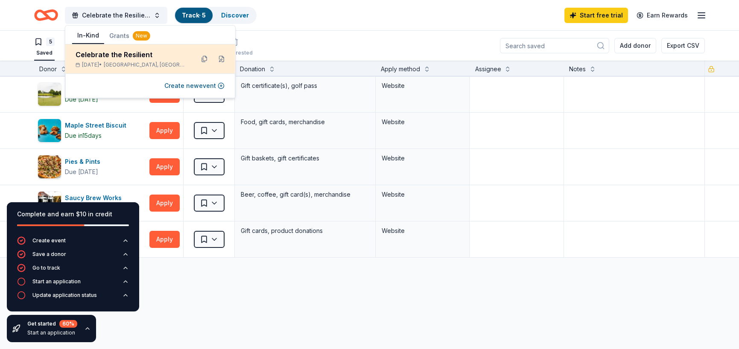
click at [123, 62] on span "Columbus, OH" at bounding box center [146, 64] width 84 height 7
click at [221, 58] on button at bounding box center [222, 59] width 14 height 14
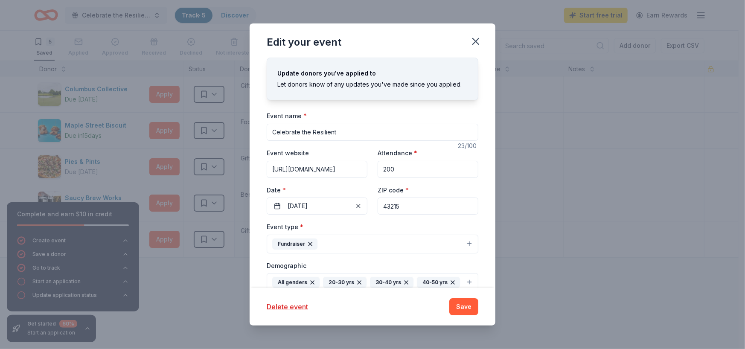
scroll to position [171, 0]
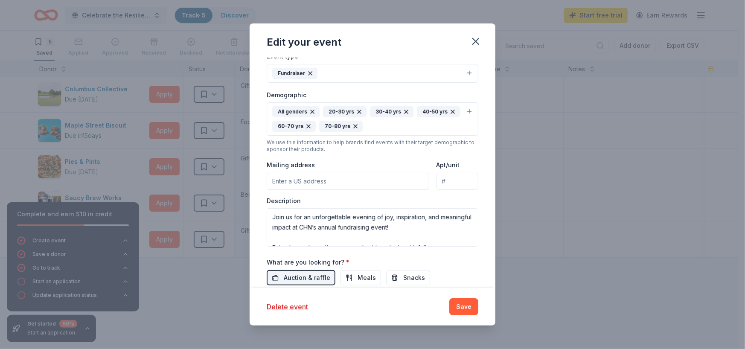
click at [327, 191] on div "Event type * Fundraiser Demographic All genders 20-30 yrs 30-40 yrs 40-50 yrs 6…" at bounding box center [373, 149] width 212 height 196
click at [331, 173] on input "Mailing address" at bounding box center [348, 181] width 163 height 17
click at [345, 199] on div "Description Join us for an unforgettable evening of joy, inspiration, and meani…" at bounding box center [373, 222] width 212 height 50
click at [348, 180] on input "1680 WATERMARK DR" at bounding box center [348, 181] width 163 height 17
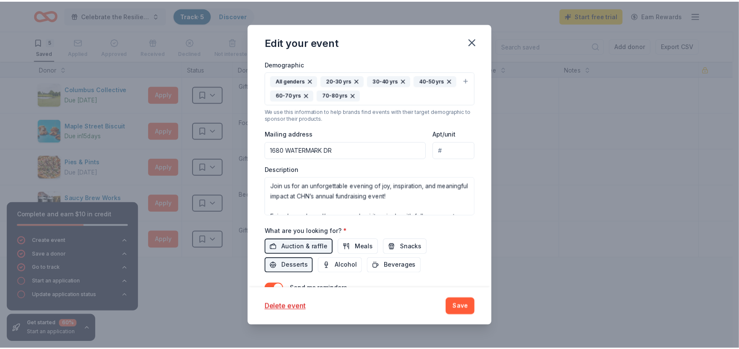
scroll to position [245, 0]
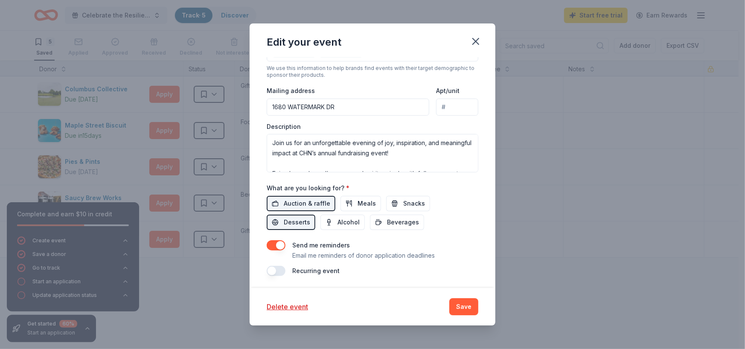
drag, startPoint x: 344, startPoint y: 104, endPoint x: 189, endPoint y: 114, distance: 155.8
click at [189, 114] on div "Edit your event Update donors you've applied to Let donors know of any updates …" at bounding box center [372, 174] width 745 height 349
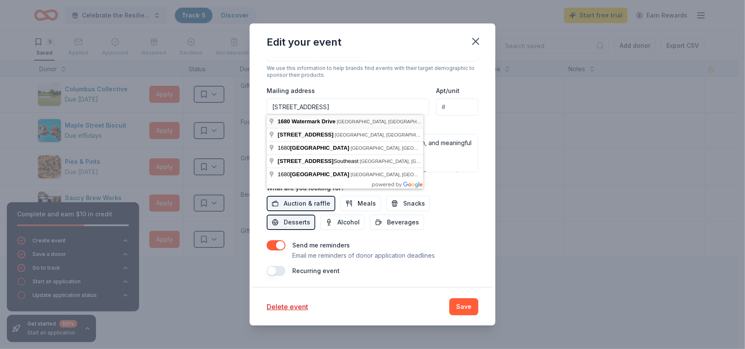
type input "1680 Watermark Drive, Columbus, OH, 43215"
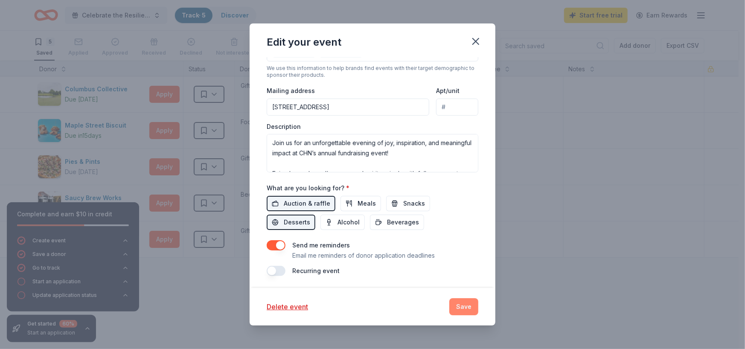
click at [455, 307] on button "Save" at bounding box center [464, 306] width 29 height 17
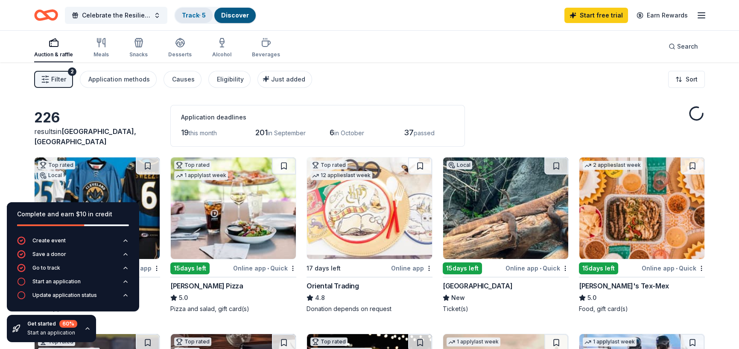
click at [190, 15] on link "Track · 5" at bounding box center [194, 15] width 24 height 7
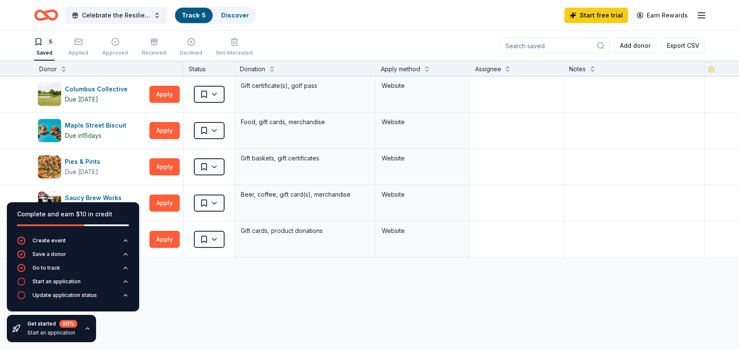
click at [209, 296] on div "Columbus Collective Due today Apply Saved Gift certificate(s), golf pass Websit…" at bounding box center [369, 247] width 739 height 342
click at [166, 94] on button "Apply" at bounding box center [164, 94] width 30 height 17
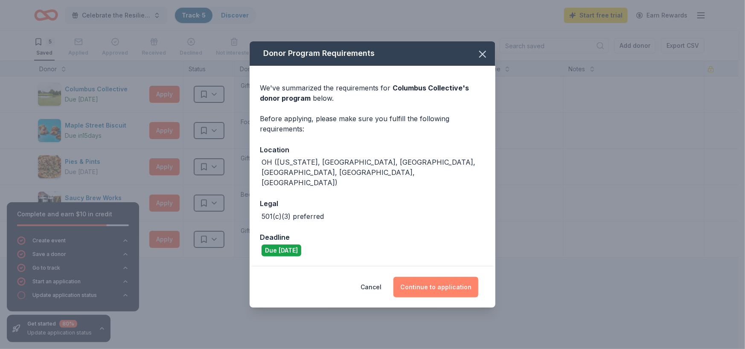
click at [427, 281] on button "Continue to application" at bounding box center [436, 287] width 85 height 20
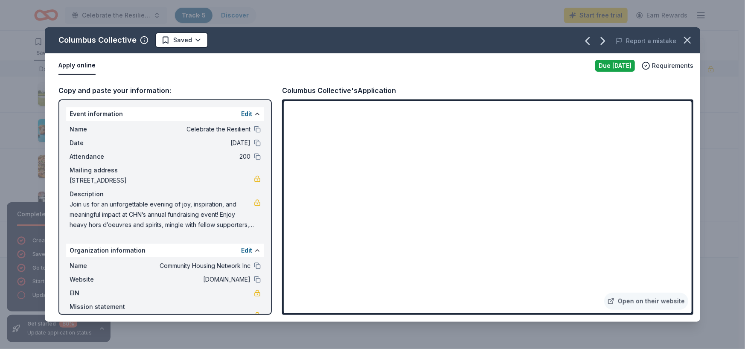
click at [159, 91] on div "Copy and paste your information:" at bounding box center [164, 90] width 213 height 11
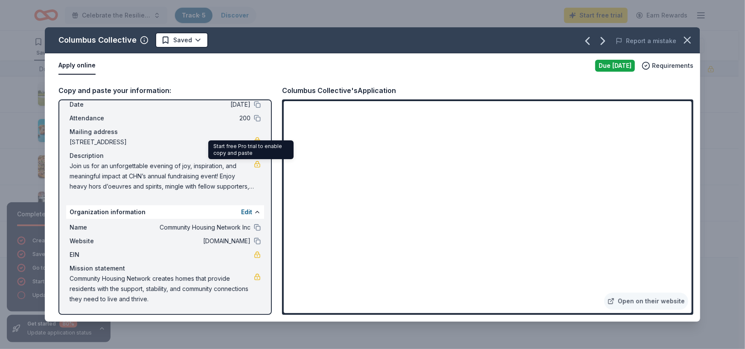
click at [254, 165] on link at bounding box center [257, 164] width 7 height 7
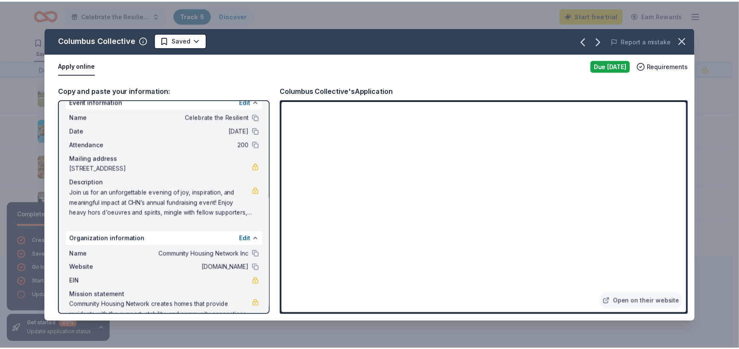
scroll to position [0, 0]
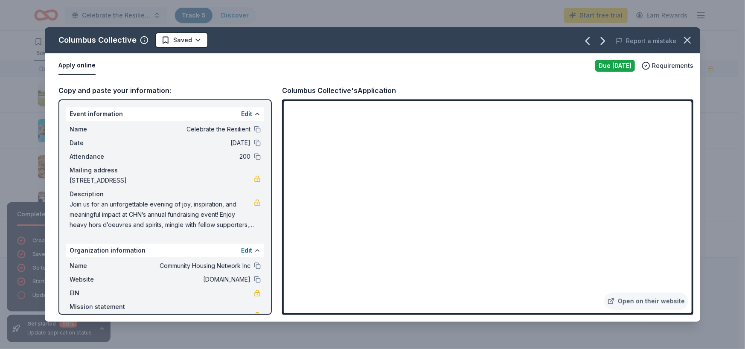
click at [613, 65] on div "Due today" at bounding box center [616, 66] width 40 height 12
click at [689, 40] on icon "button" at bounding box center [688, 40] width 12 height 12
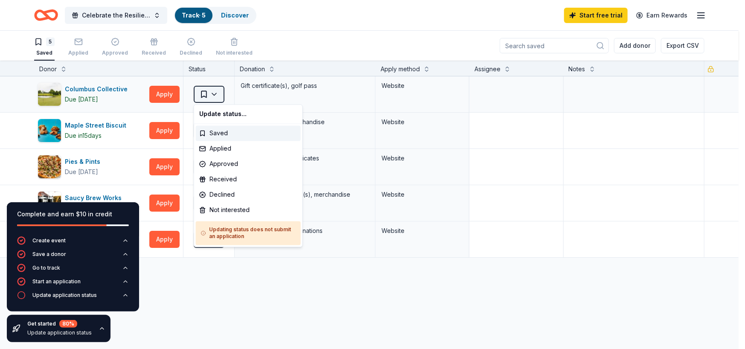
click at [204, 95] on html "Celebrate the Resilient Track · 5 Discover Start free trial Earn Rewards 5 Save…" at bounding box center [372, 174] width 745 height 349
click at [228, 149] on div "Applied" at bounding box center [248, 148] width 105 height 15
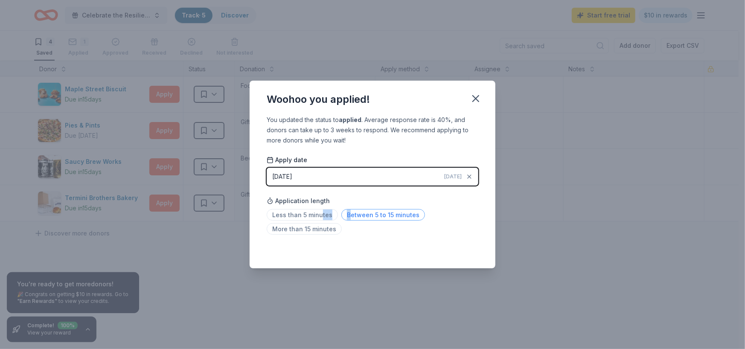
drag, startPoint x: 321, startPoint y: 214, endPoint x: 349, endPoint y: 213, distance: 28.2
click at [349, 213] on div "Less than 5 minutes Between 5 to 15 minutes More than 15 minutes" at bounding box center [373, 224] width 212 height 28
click at [350, 213] on span "Between 5 to 15 minutes" at bounding box center [384, 215] width 84 height 12
click at [477, 97] on icon "button" at bounding box center [476, 99] width 6 height 6
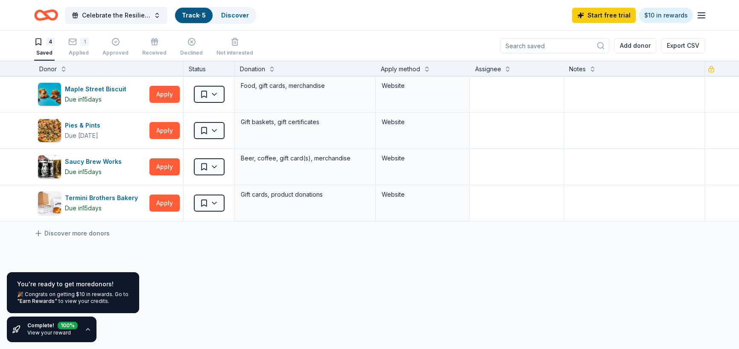
click at [136, 232] on div "Discover more donors" at bounding box center [369, 234] width 739 height 24
click at [88, 234] on link "Discover more donors" at bounding box center [72, 233] width 76 height 10
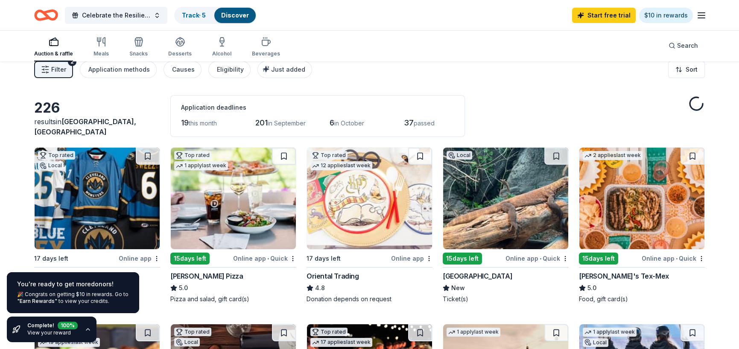
scroll to position [43, 0]
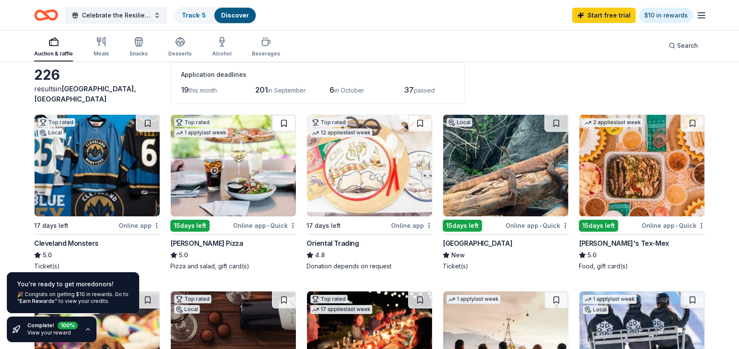
click at [282, 124] on button at bounding box center [284, 123] width 24 height 17
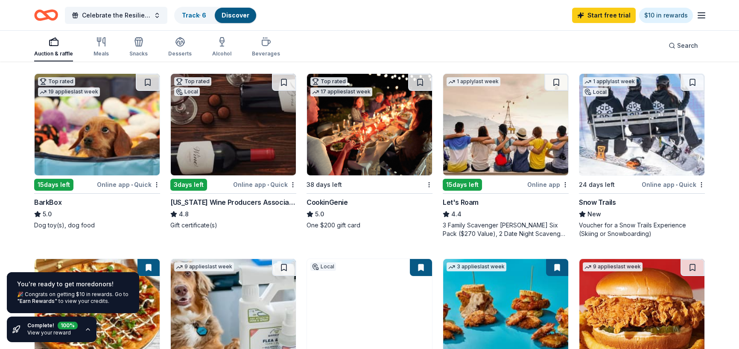
scroll to position [299, 0]
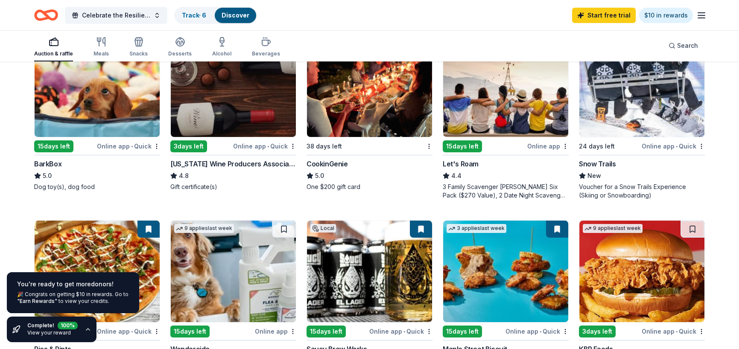
click at [596, 162] on div "Snow Trails" at bounding box center [597, 164] width 37 height 10
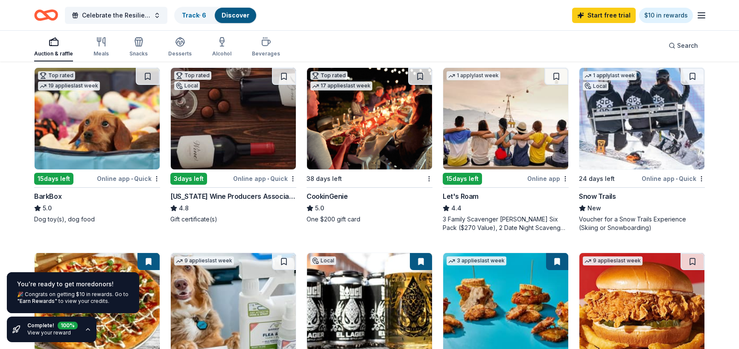
scroll to position [128, 0]
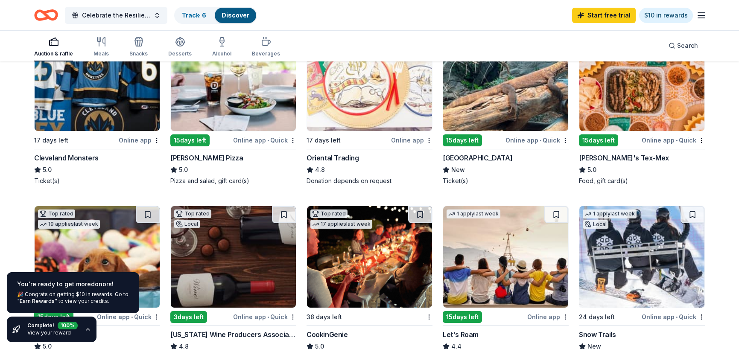
click at [704, 13] on icon "button" at bounding box center [701, 15] width 10 height 10
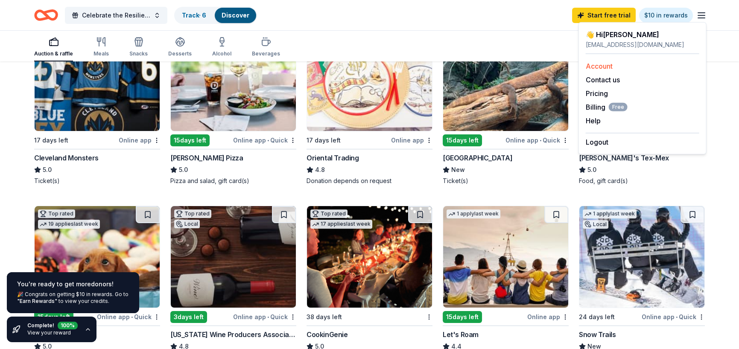
click at [601, 64] on link "Account" at bounding box center [599, 66] width 27 height 9
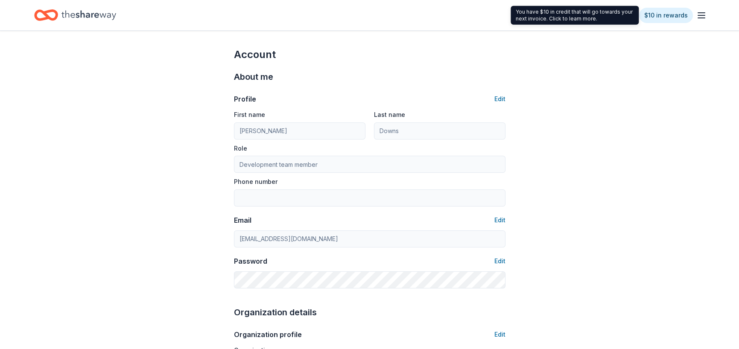
click at [703, 15] on icon "button" at bounding box center [701, 15] width 10 height 10
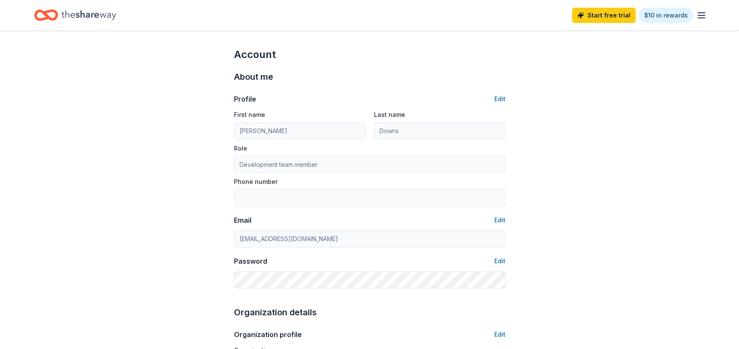
click at [68, 12] on icon "Home" at bounding box center [88, 15] width 55 height 18
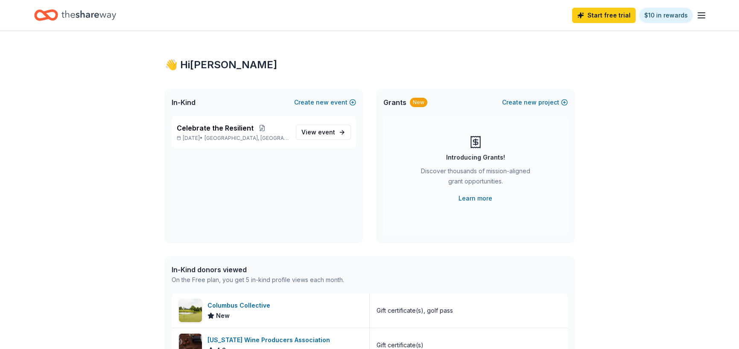
click at [47, 18] on icon "Home" at bounding box center [50, 15] width 13 height 9
click at [222, 124] on span "Celebrate the Resilient" at bounding box center [215, 128] width 77 height 10
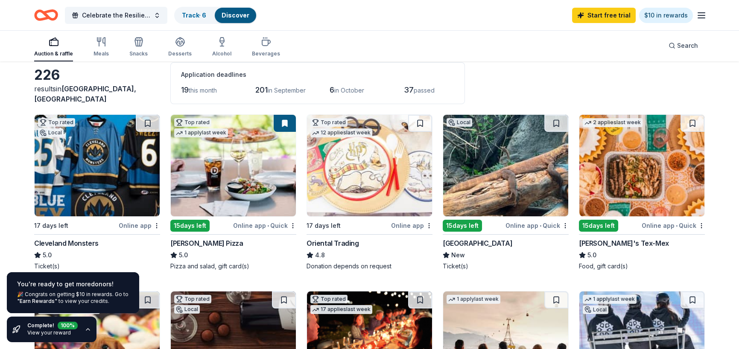
scroll to position [128, 0]
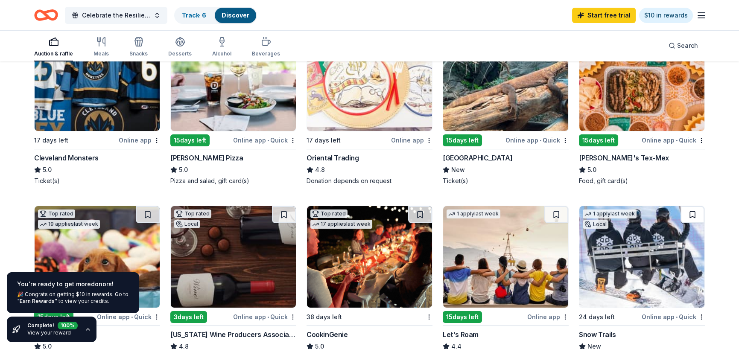
click at [694, 210] on button at bounding box center [692, 214] width 24 height 17
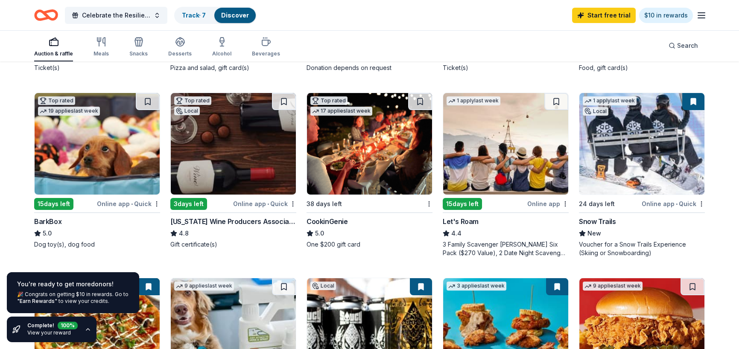
scroll to position [256, 0]
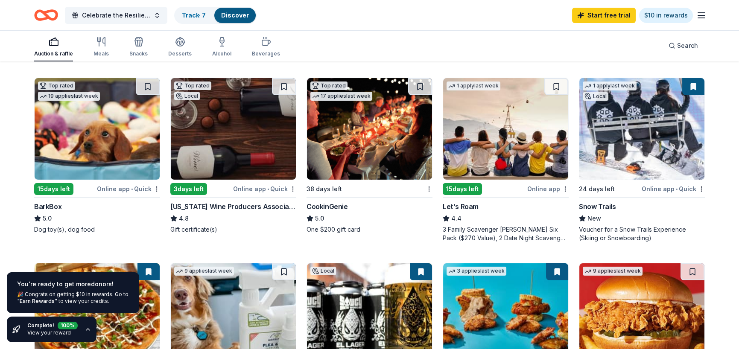
click at [559, 73] on div "Top rated Local 17 days left Online app Cleveland Monsters 5.0 Ticket(s) Top ra…" at bounding box center [369, 253] width 671 height 704
click at [558, 85] on button at bounding box center [556, 86] width 24 height 17
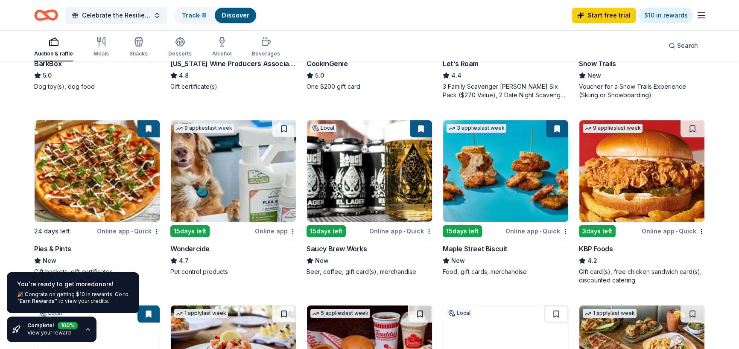
scroll to position [384, 0]
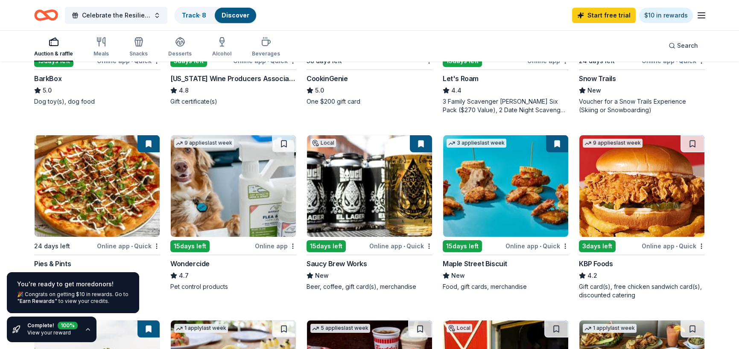
click at [422, 142] on button at bounding box center [421, 143] width 22 height 17
click at [419, 144] on button at bounding box center [421, 143] width 22 height 17
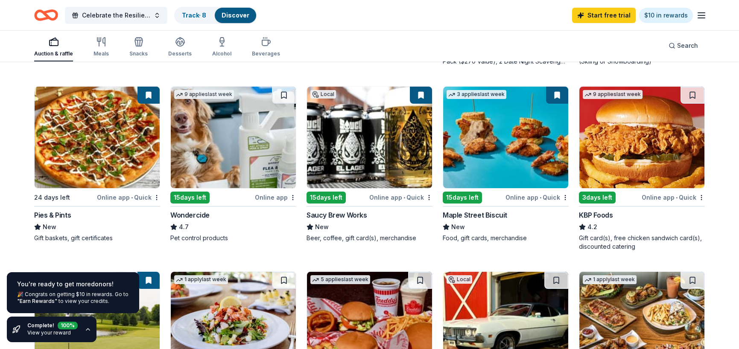
scroll to position [427, 0]
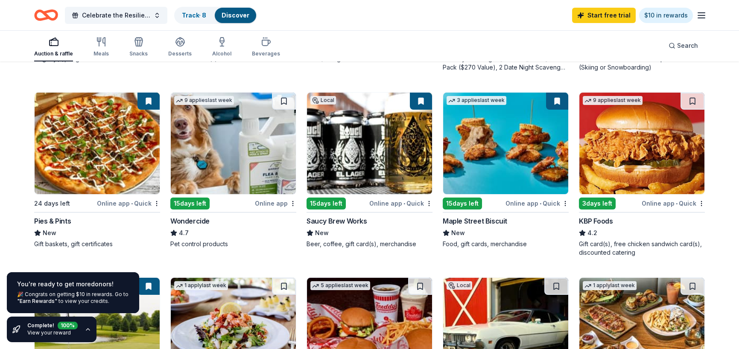
click at [558, 101] on button at bounding box center [557, 101] width 22 height 17
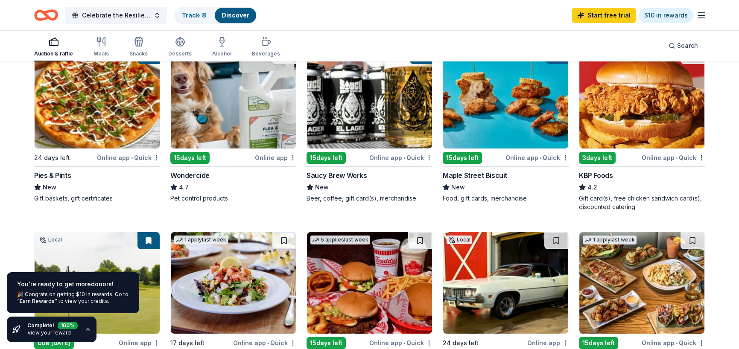
scroll to position [555, 0]
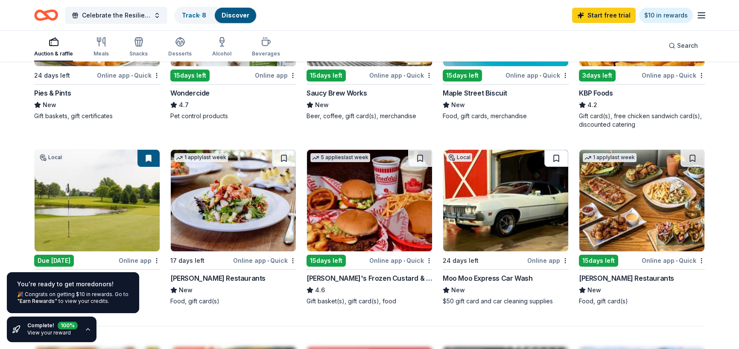
click at [555, 157] on button at bounding box center [556, 158] width 24 height 17
click at [418, 155] on button at bounding box center [420, 158] width 24 height 17
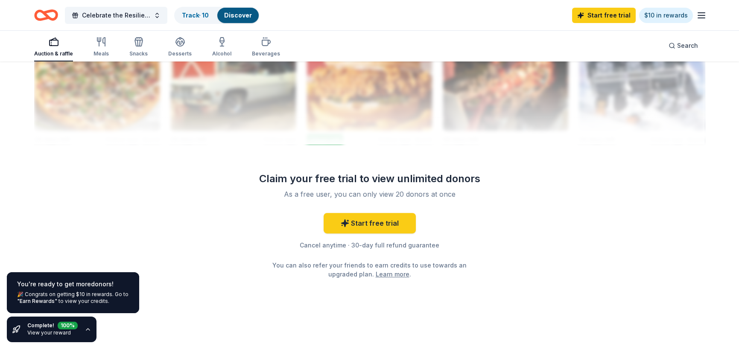
scroll to position [873, 0]
click at [372, 223] on link "Start free trial" at bounding box center [370, 223] width 92 height 20
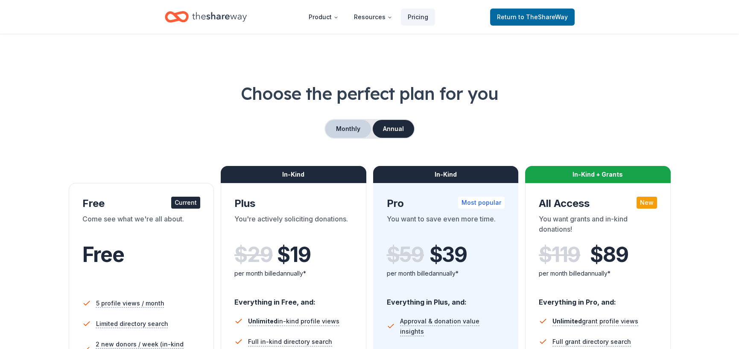
click at [349, 123] on button "Monthly" at bounding box center [348, 129] width 46 height 18
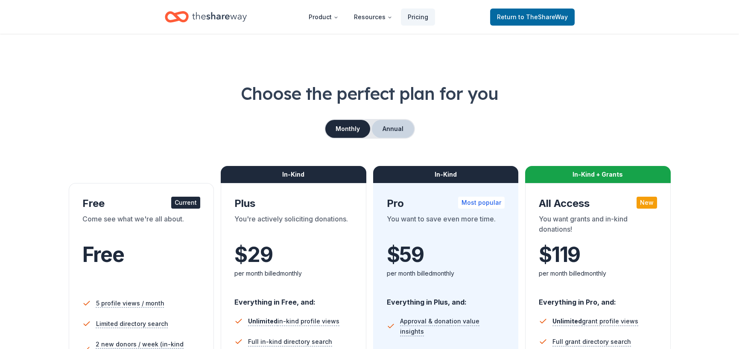
click at [405, 128] on button "Annual" at bounding box center [393, 129] width 42 height 18
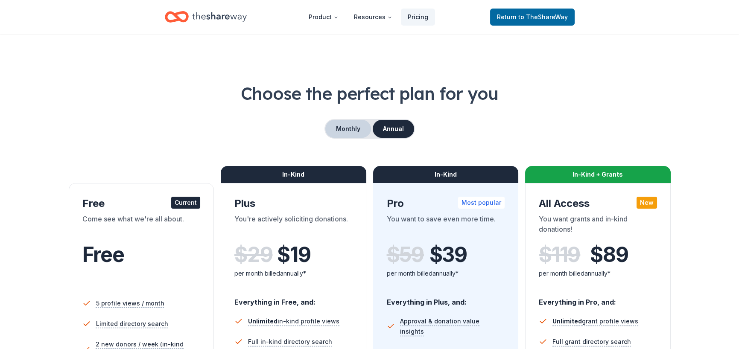
click at [358, 127] on button "Monthly" at bounding box center [348, 129] width 46 height 18
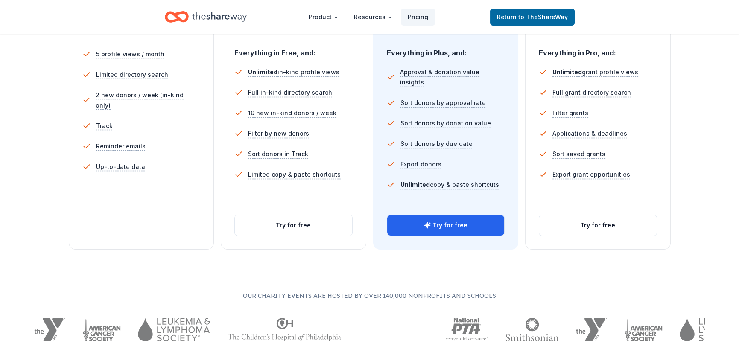
scroll to position [256, 0]
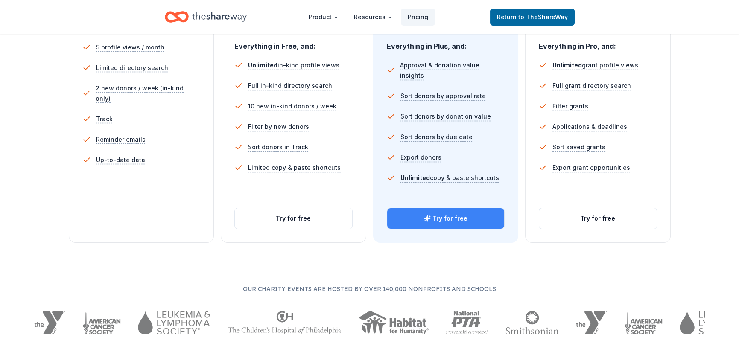
click at [409, 225] on button "Try for free" at bounding box center [445, 218] width 117 height 20
click at [473, 219] on button "Try for free" at bounding box center [445, 218] width 117 height 20
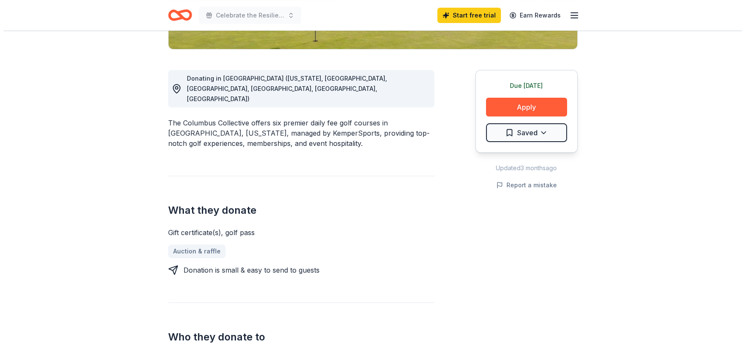
scroll to position [171, 0]
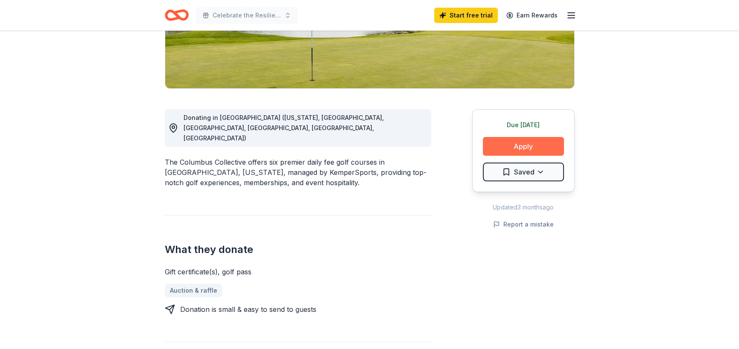
click at [520, 142] on button "Apply" at bounding box center [523, 146] width 81 height 19
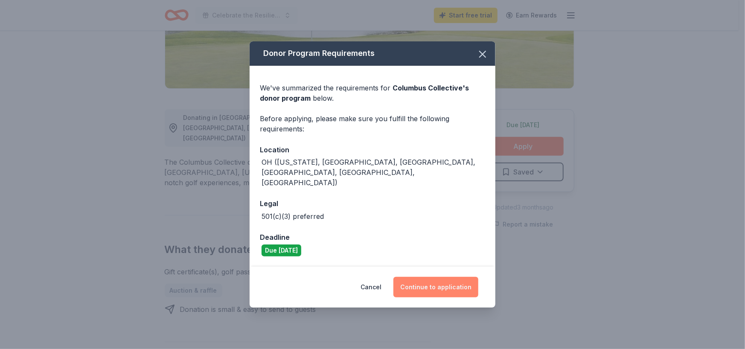
click at [433, 277] on button "Continue to application" at bounding box center [436, 287] width 85 height 20
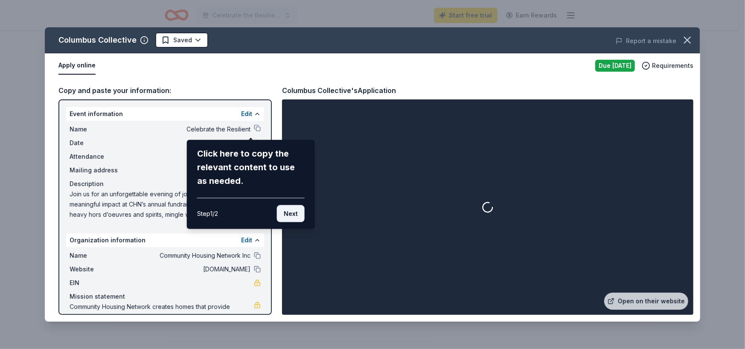
click at [286, 210] on button "Next" at bounding box center [291, 213] width 28 height 17
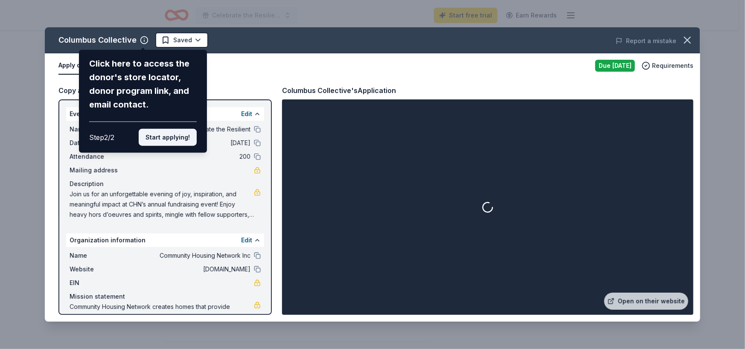
click at [170, 137] on button "Start applying!" at bounding box center [168, 137] width 58 height 17
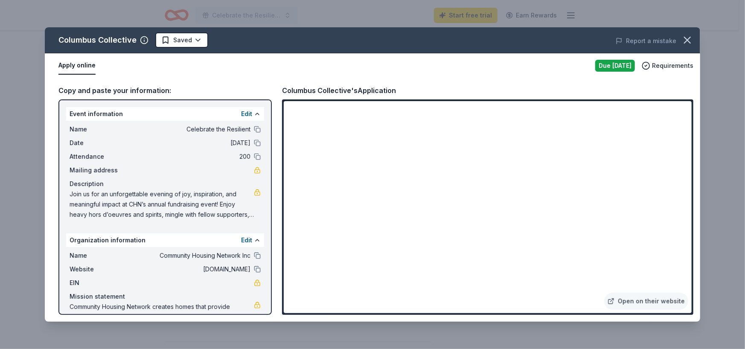
click at [79, 181] on div "Description" at bounding box center [165, 184] width 191 height 10
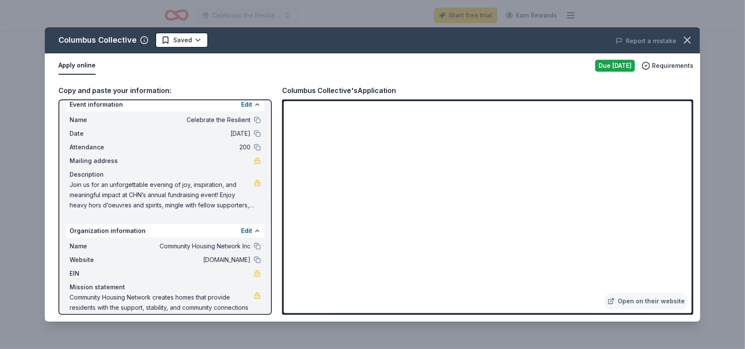
scroll to position [0, 0]
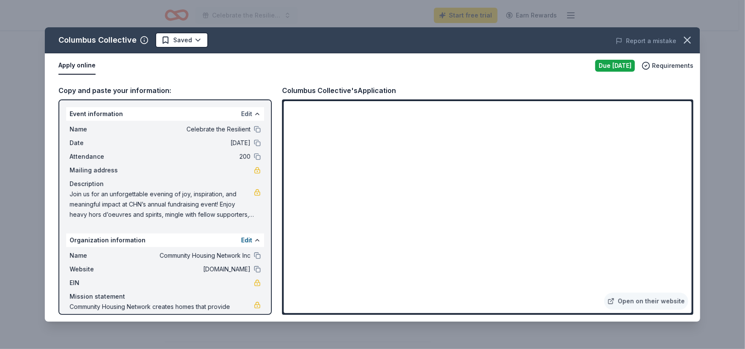
click at [241, 114] on button "Edit" at bounding box center [246, 114] width 11 height 10
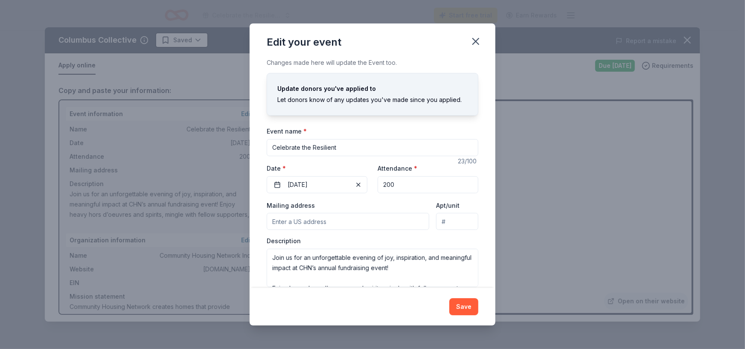
scroll to position [12, 0]
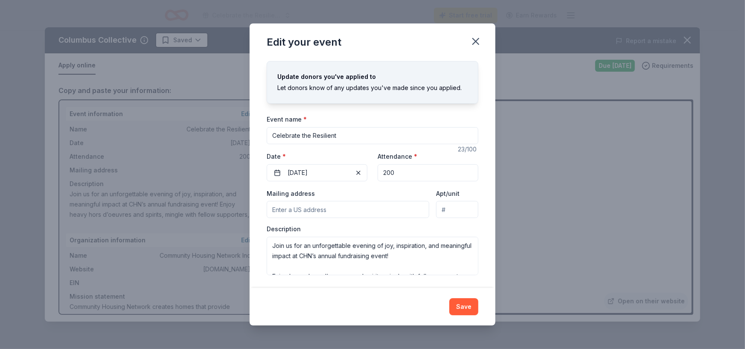
click at [299, 206] on input "Mailing address" at bounding box center [348, 209] width 163 height 17
click at [307, 216] on input "Mailing address" at bounding box center [348, 209] width 163 height 17
type input "1680 WATERMARK DR"
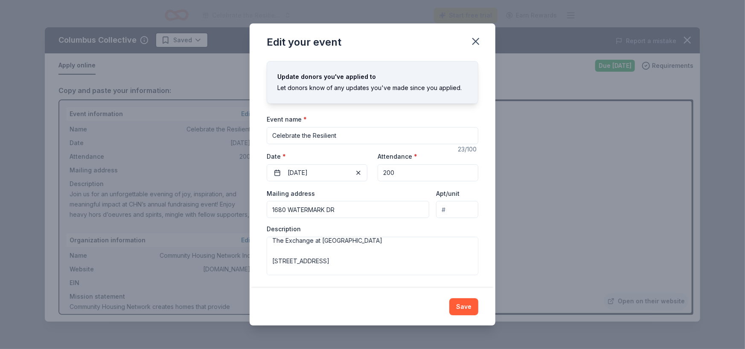
click at [465, 307] on button "Save" at bounding box center [464, 306] width 29 height 17
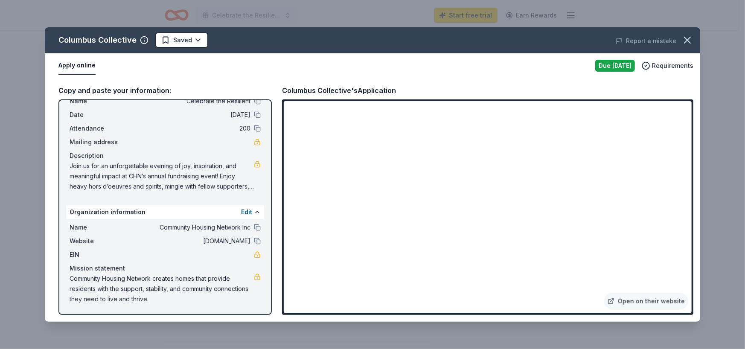
scroll to position [0, 0]
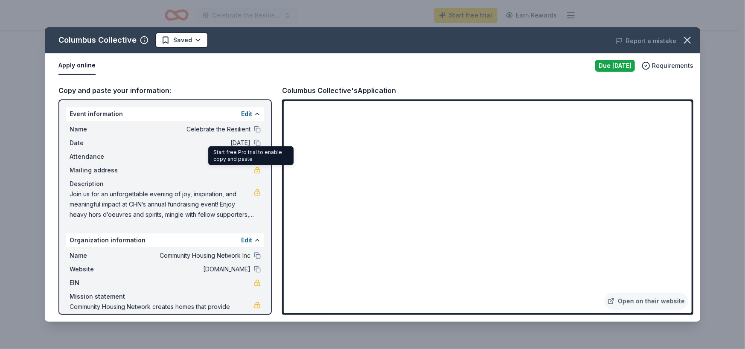
click at [254, 170] on link at bounding box center [257, 170] width 7 height 7
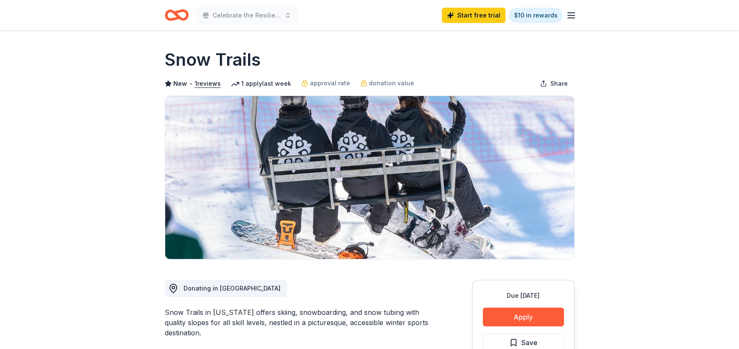
click at [193, 289] on span "Donating in [GEOGRAPHIC_DATA]" at bounding box center [232, 288] width 97 height 7
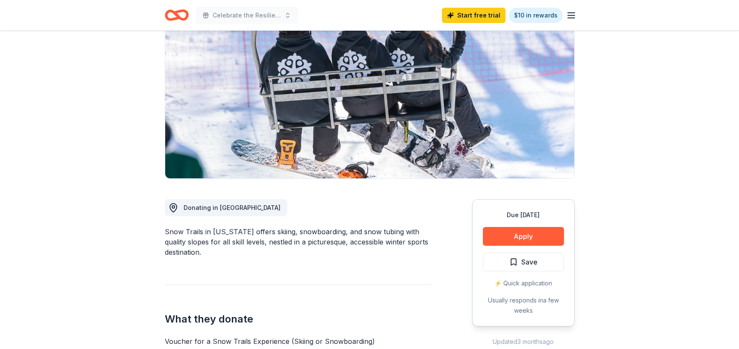
scroll to position [128, 0]
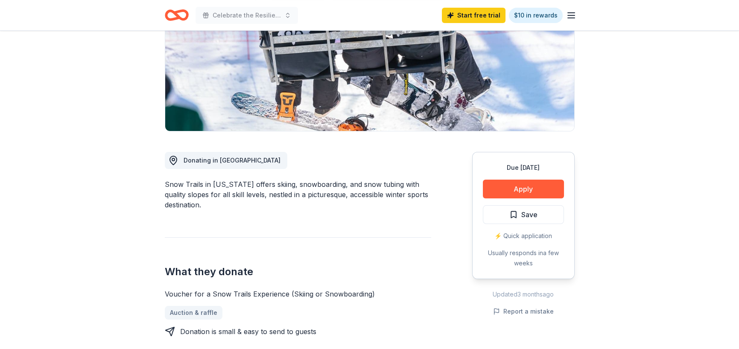
drag, startPoint x: 161, startPoint y: 265, endPoint x: 274, endPoint y: 301, distance: 118.3
click at [274, 301] on div "Voucher for a Snow Trails Experience (Skiing or Snowboarding) Auction & raffle …" at bounding box center [298, 313] width 266 height 48
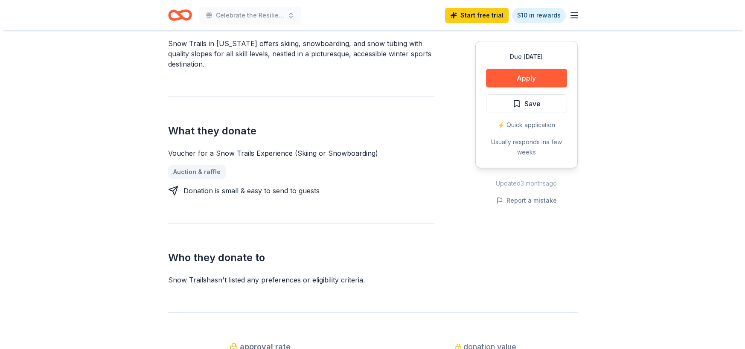
scroll to position [213, 0]
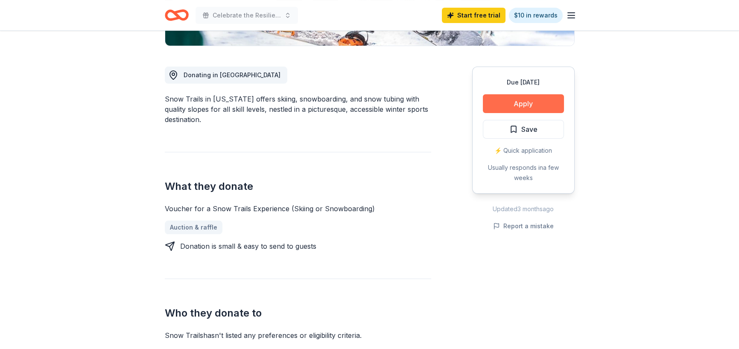
click at [511, 107] on button "Apply" at bounding box center [523, 103] width 81 height 19
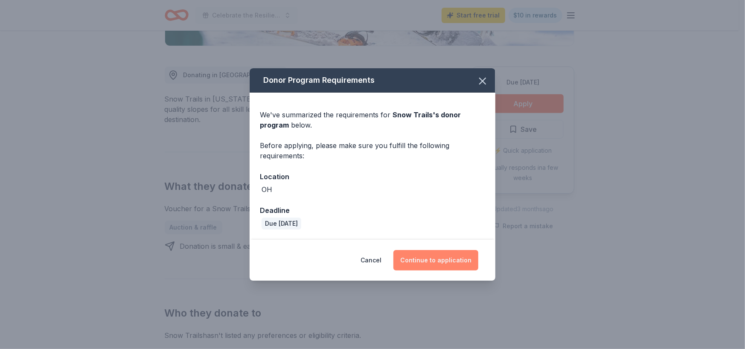
click at [414, 264] on button "Continue to application" at bounding box center [436, 260] width 85 height 20
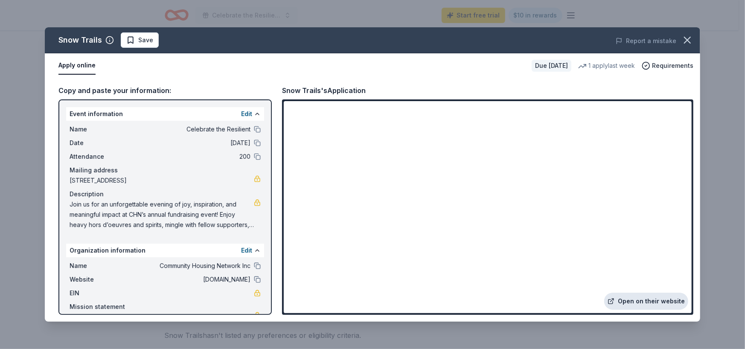
click at [632, 303] on link "Open on their website" at bounding box center [646, 301] width 84 height 17
